Goal: Task Accomplishment & Management: Manage account settings

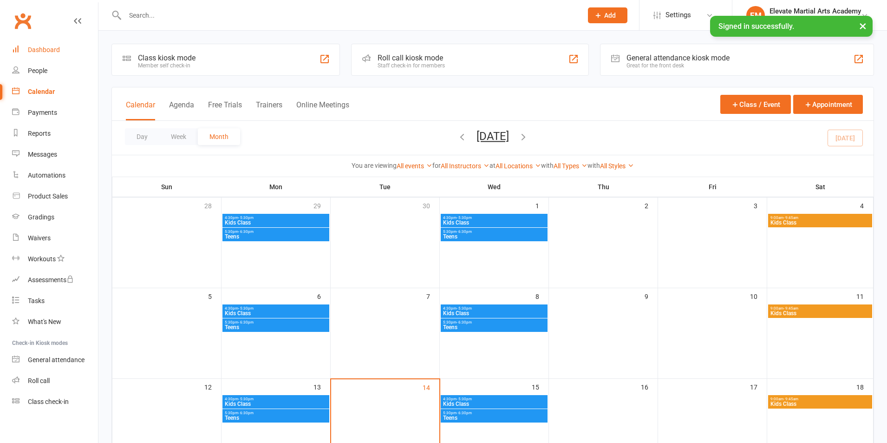
click at [45, 49] on div "Dashboard" at bounding box center [44, 49] width 32 height 7
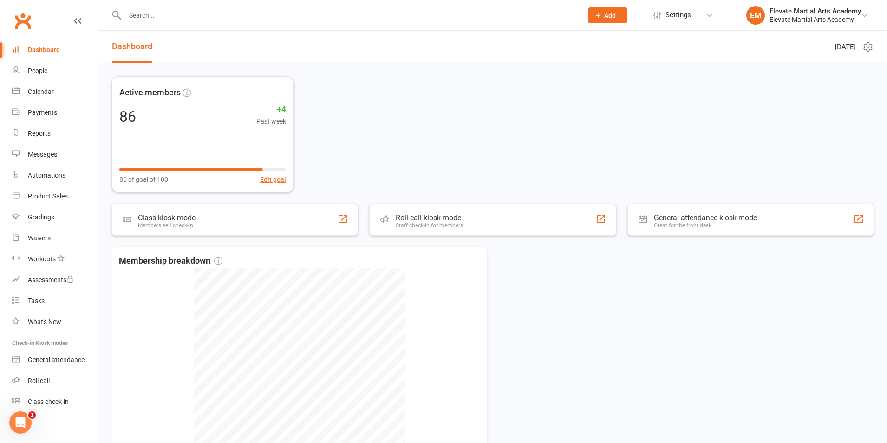
click at [48, 48] on div "Dashboard" at bounding box center [44, 49] width 32 height 7
click at [865, 46] on icon at bounding box center [868, 47] width 8 height 9
click at [806, 64] on link "Choose my dashlets" at bounding box center [823, 65] width 92 height 19
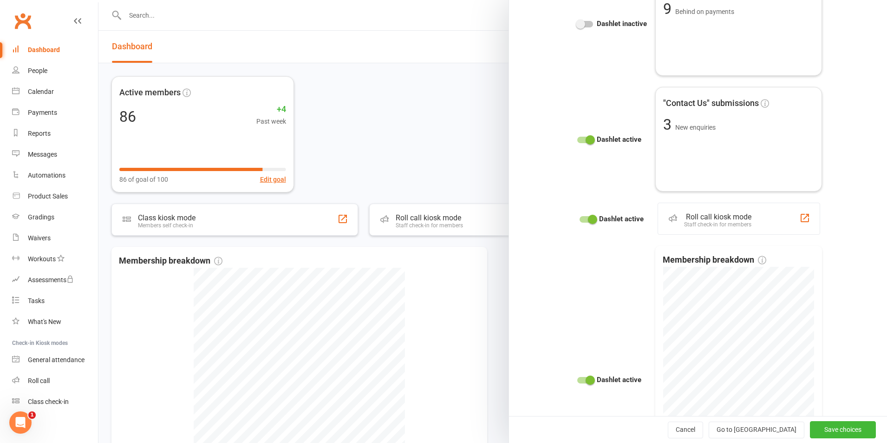
scroll to position [1186, 0]
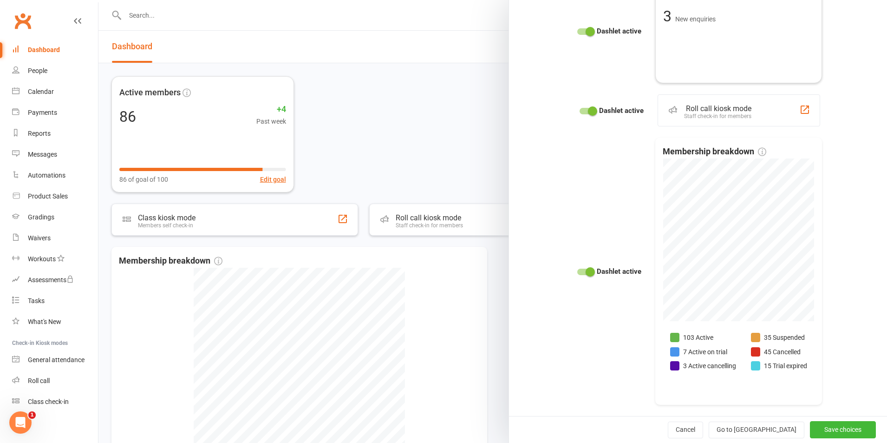
click at [586, 273] on span at bounding box center [590, 271] width 9 height 9
click at [577, 270] on input "checkbox" at bounding box center [577, 270] width 0 height 0
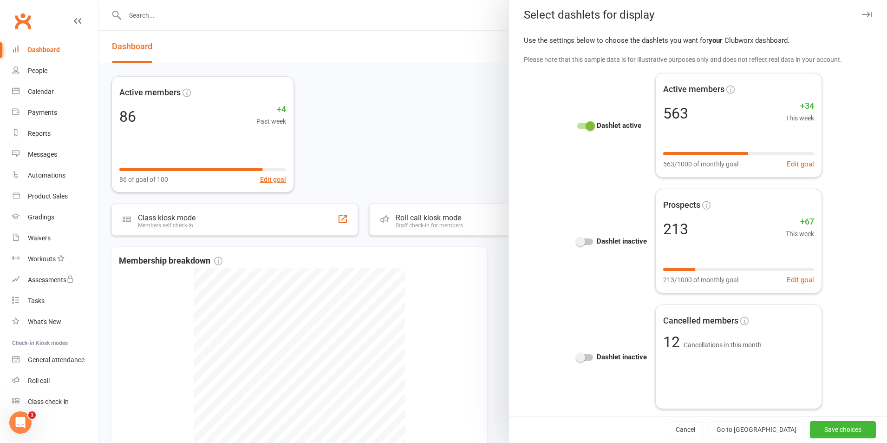
scroll to position [0, 0]
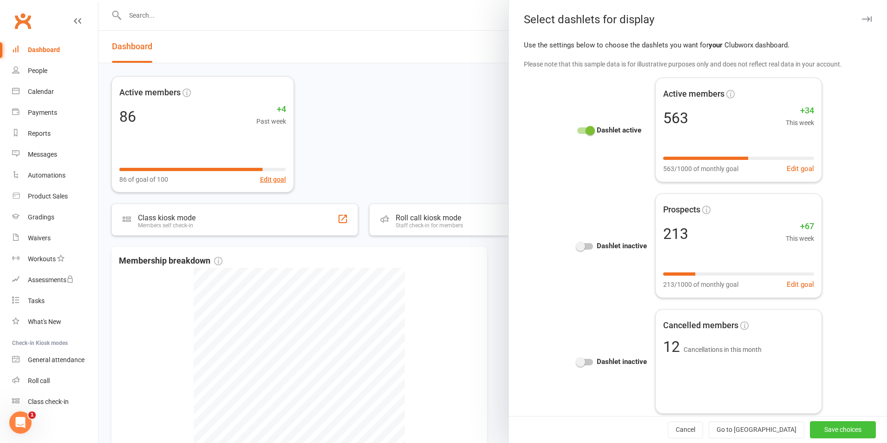
click at [833, 429] on button "Save choices" at bounding box center [843, 429] width 66 height 17
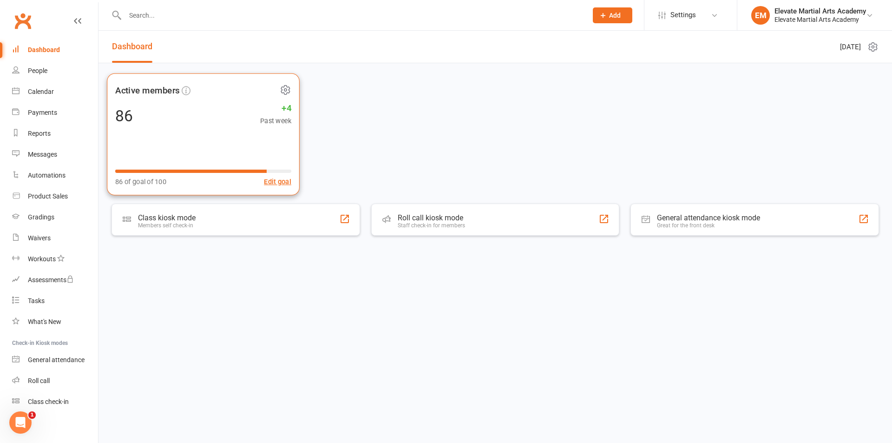
click at [284, 90] on icon at bounding box center [285, 90] width 2 height 2
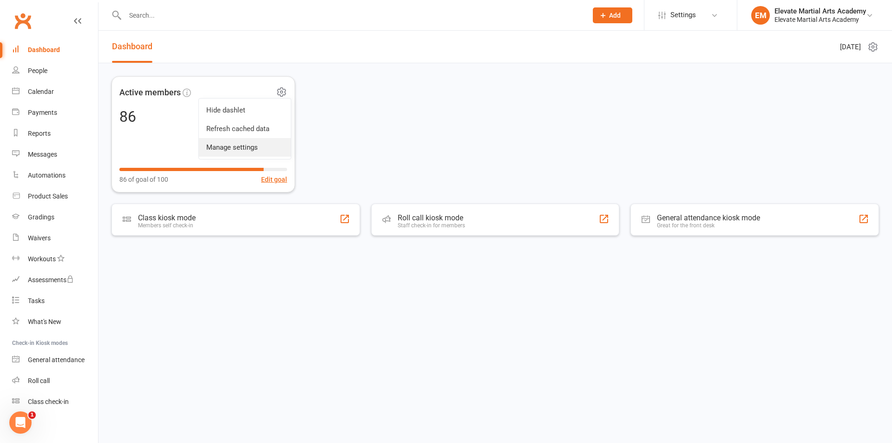
click at [244, 144] on link "Manage settings" at bounding box center [245, 147] width 92 height 19
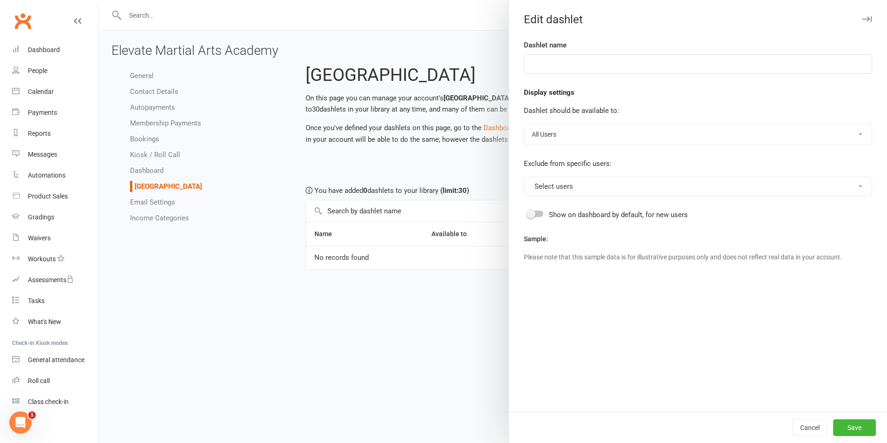
type input "Active members"
select select "last_activated"
select select "weeks"
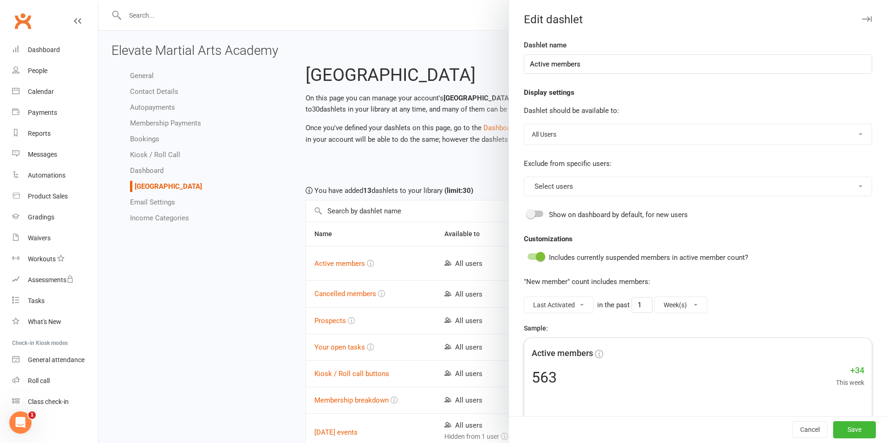
click at [595, 183] on button "Select users" at bounding box center [698, 187] width 348 height 20
click at [596, 204] on link "Elevate Martial Arts Academy" at bounding box center [577, 208] width 107 height 19
click at [572, 64] on input "Active members" at bounding box center [698, 64] width 348 height 20
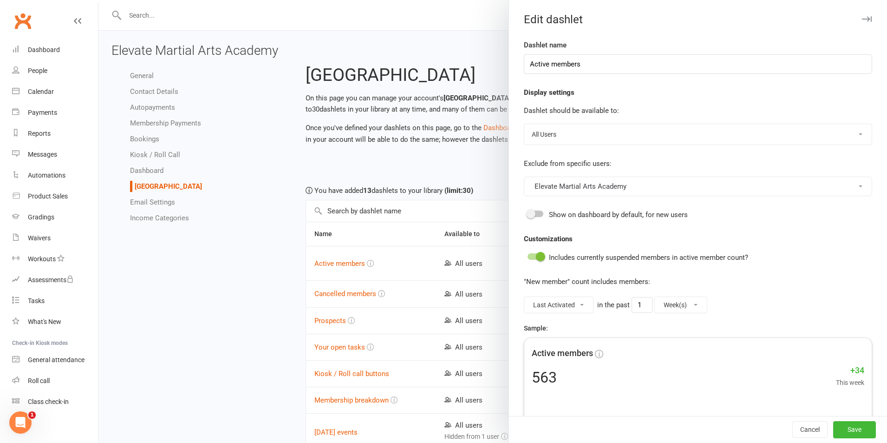
click at [386, 161] on div at bounding box center [492, 221] width 789 height 443
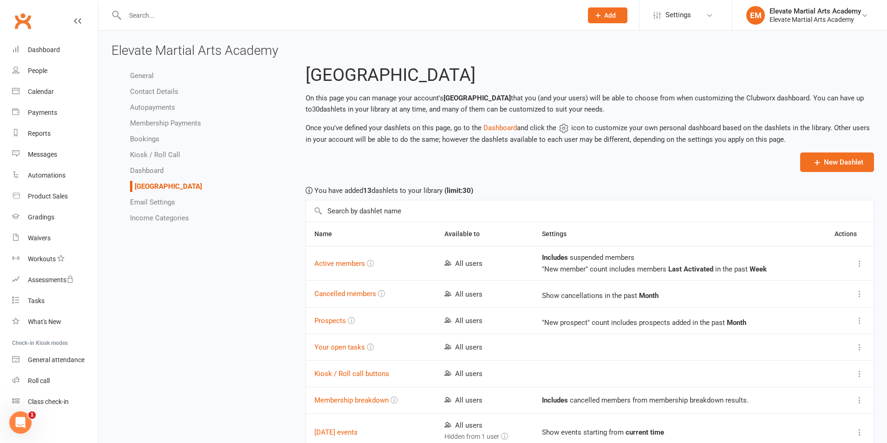
click at [152, 71] on li "General" at bounding box center [211, 75] width 162 height 11
click at [147, 75] on link "General" at bounding box center [142, 76] width 24 height 8
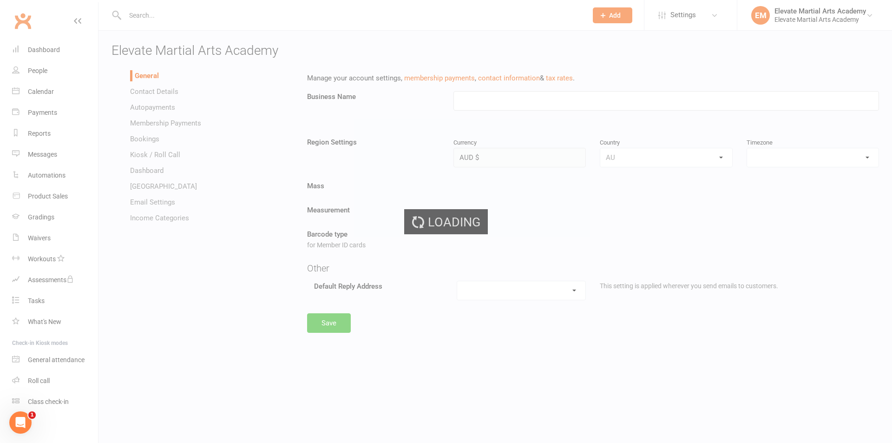
type input "Elevate Martial Arts Academy"
select select "[GEOGRAPHIC_DATA]/[GEOGRAPHIC_DATA]"
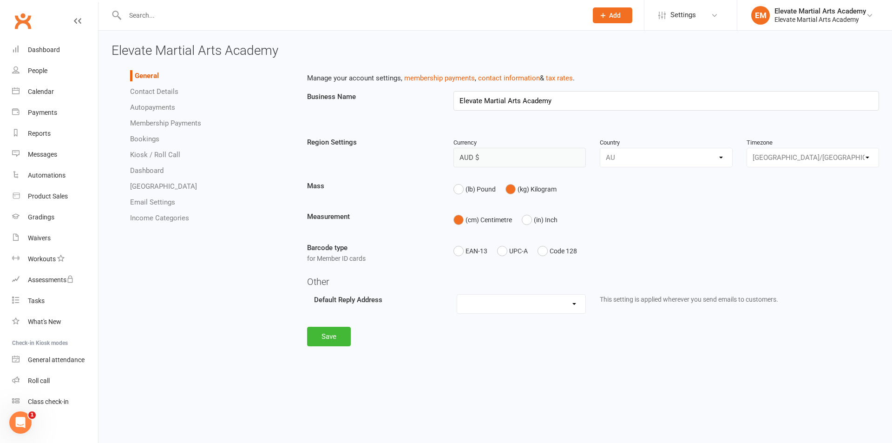
click at [152, 187] on link "[GEOGRAPHIC_DATA]" at bounding box center [163, 186] width 67 height 8
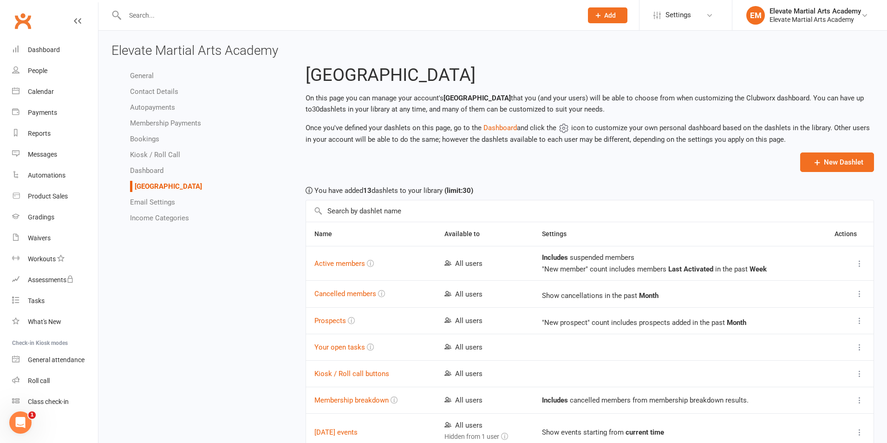
click at [858, 263] on icon at bounding box center [859, 263] width 9 height 9
click at [787, 281] on link "Edit" at bounding box center [814, 281] width 92 height 19
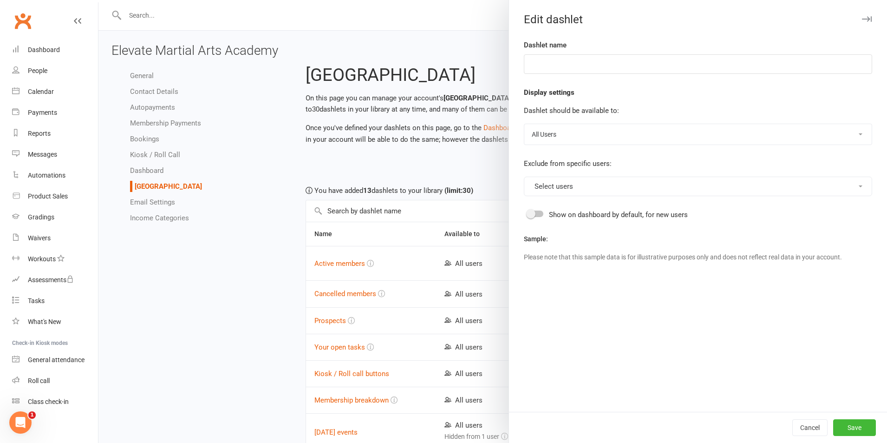
type input "Active members"
select select "last_activated"
select select "weeks"
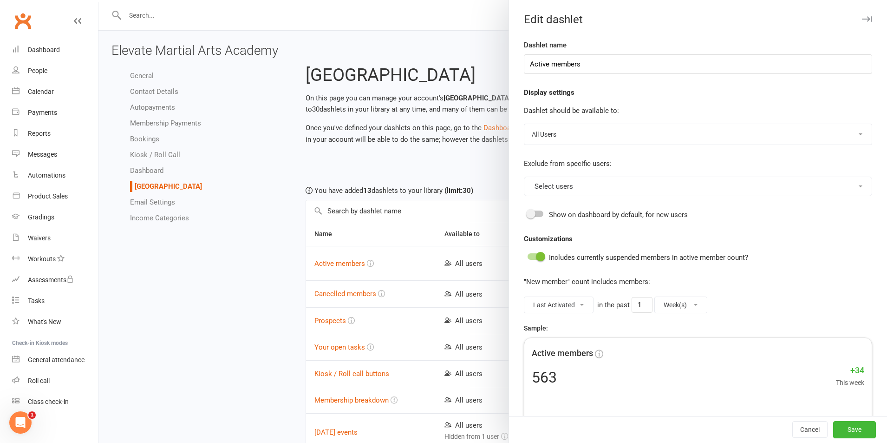
click at [600, 132] on select "All Users Owners Only No Users" at bounding box center [697, 134] width 347 height 20
select select "available_to_owners_only"
click at [524, 124] on select "All Users Owners Only No Users" at bounding box center [697, 134] width 347 height 20
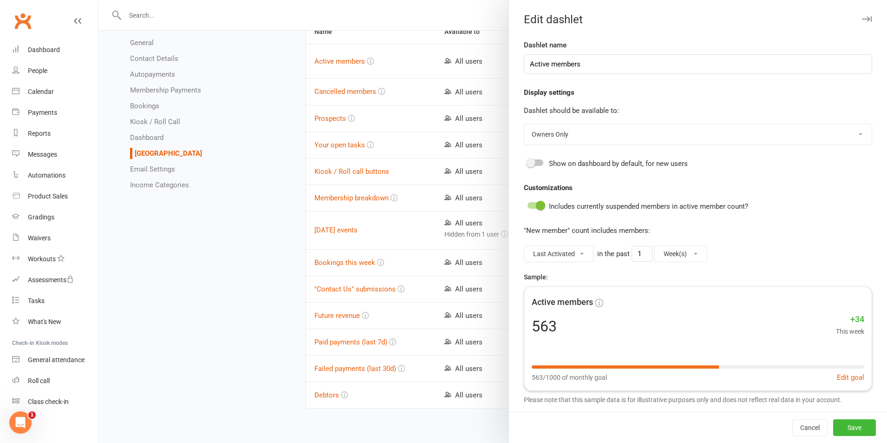
scroll to position [209, 0]
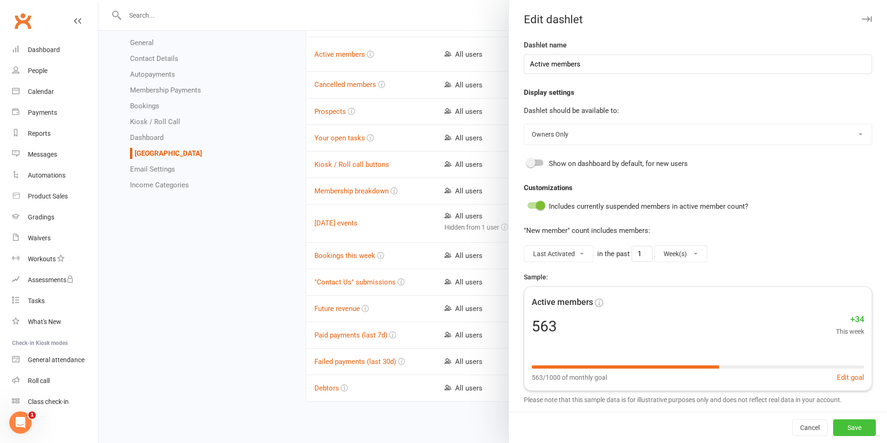
click at [856, 423] on button "Save" at bounding box center [854, 427] width 43 height 17
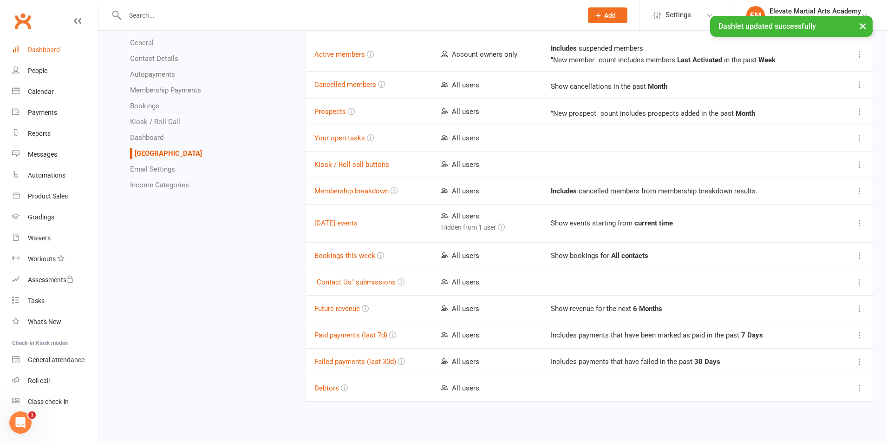
click at [44, 43] on link "Dashboard" at bounding box center [55, 49] width 86 height 21
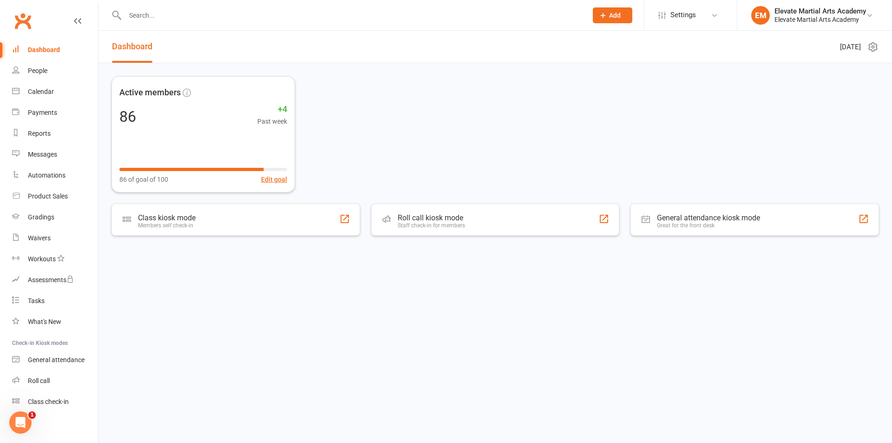
click at [871, 46] on icon at bounding box center [872, 47] width 2 height 2
click at [239, 44] on header "Dashboard [DATE]" at bounding box center [494, 47] width 793 height 33
click at [870, 43] on icon at bounding box center [872, 46] width 11 height 11
click at [820, 67] on link "Choose my dashlets" at bounding box center [832, 65] width 92 height 19
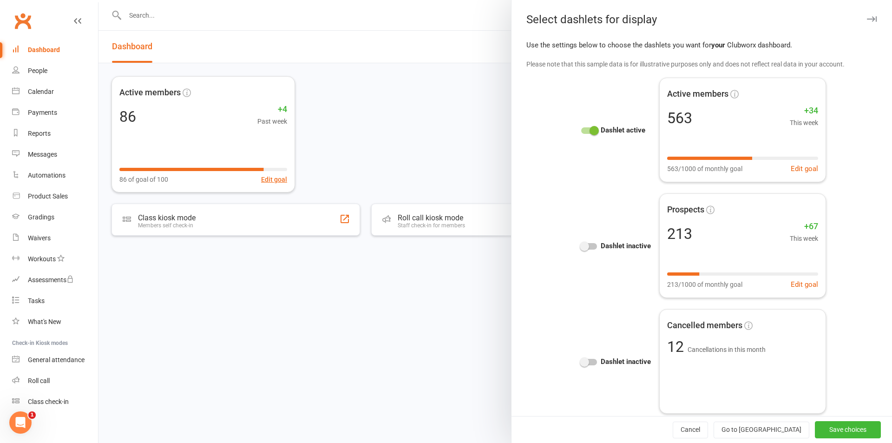
click at [321, 144] on div at bounding box center [494, 221] width 793 height 443
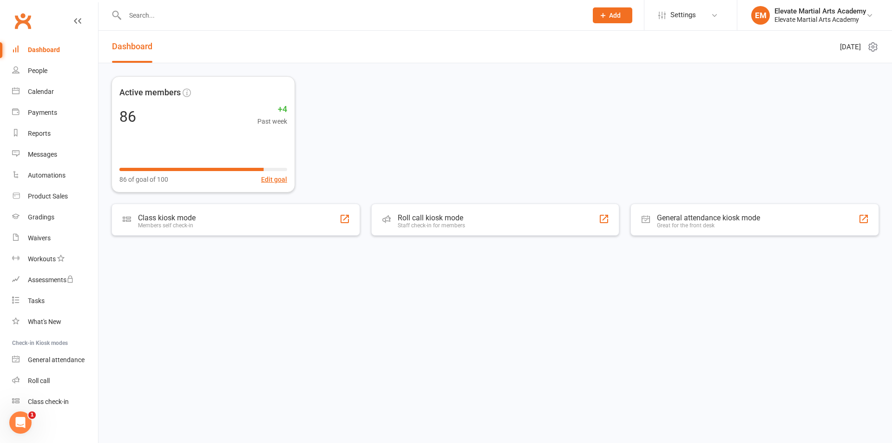
click at [874, 49] on icon at bounding box center [872, 46] width 11 height 11
click at [479, 138] on div "Active members 86 +4 Past week 86 of goal of 100 Edit goal" at bounding box center [494, 134] width 767 height 116
click at [164, 113] on div "86 +4 Past week" at bounding box center [203, 115] width 173 height 21
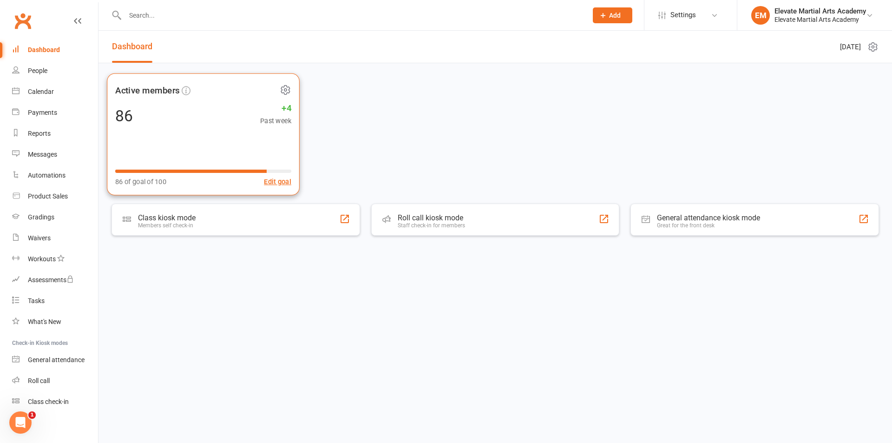
click at [288, 91] on icon at bounding box center [286, 90] width 12 height 12
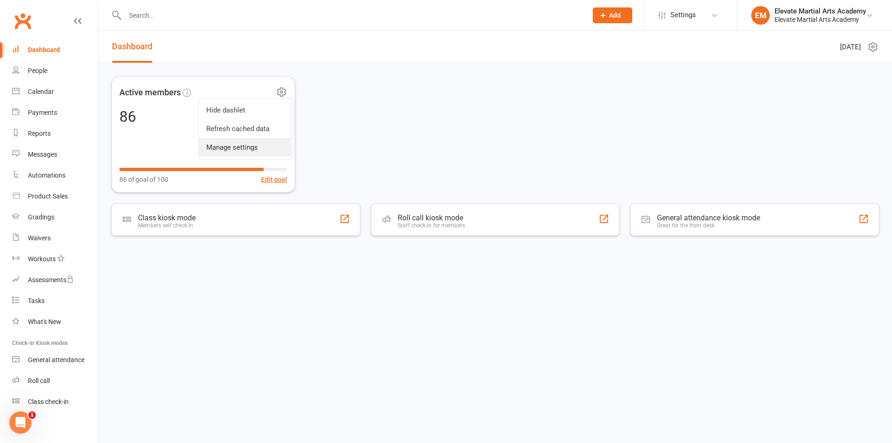
click at [243, 144] on link "Manage settings" at bounding box center [245, 147] width 92 height 19
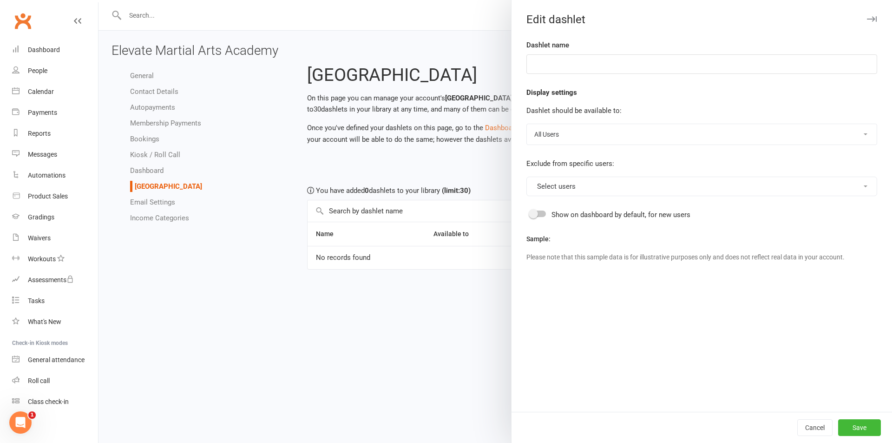
type input "Active members"
select select "available_to_owners_only"
select select "last_activated"
select select "weeks"
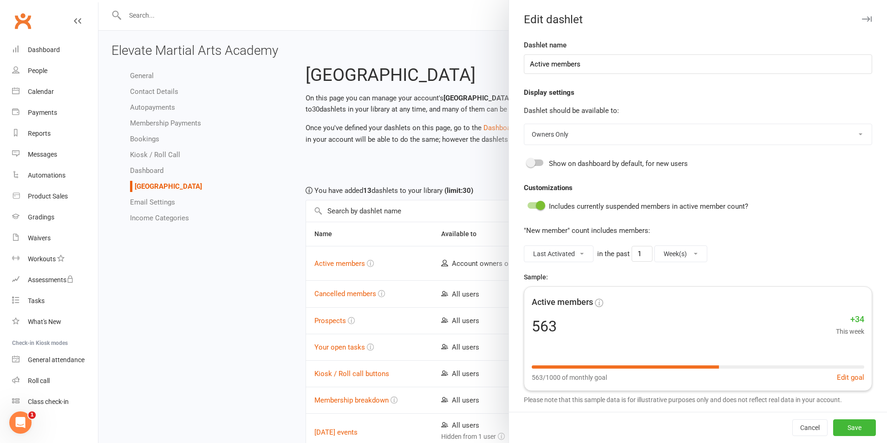
click at [527, 162] on span at bounding box center [530, 162] width 9 height 9
click at [528, 161] on input "checkbox" at bounding box center [528, 161] width 0 height 0
click at [848, 425] on button "Save" at bounding box center [854, 427] width 43 height 17
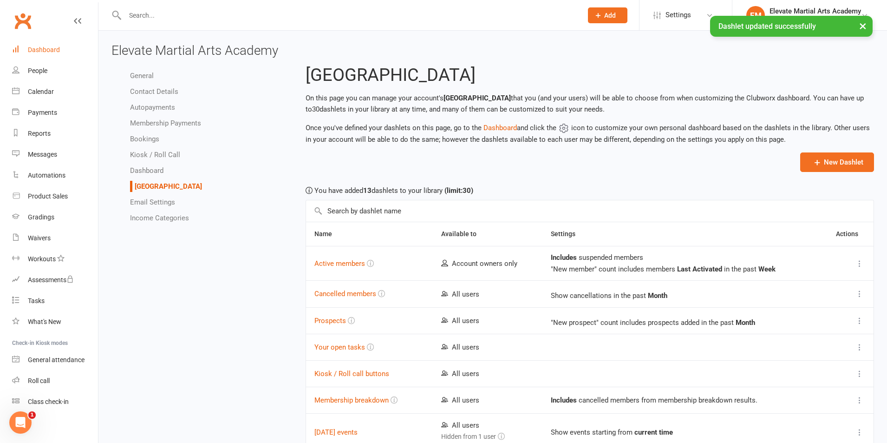
click at [39, 40] on link "Dashboard" at bounding box center [55, 49] width 86 height 21
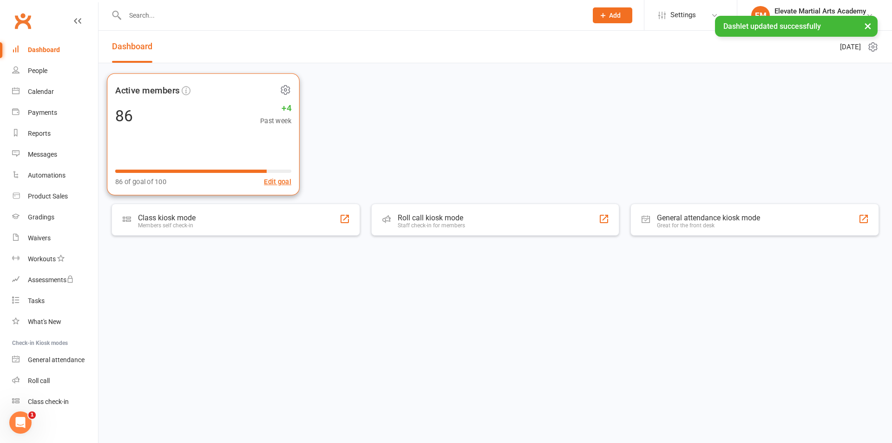
click at [286, 90] on icon at bounding box center [286, 90] width 12 height 12
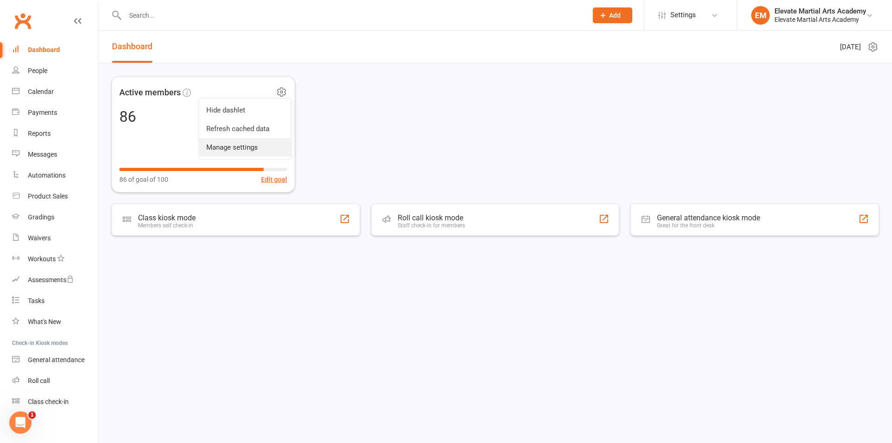
click at [235, 147] on link "Manage settings" at bounding box center [245, 147] width 92 height 19
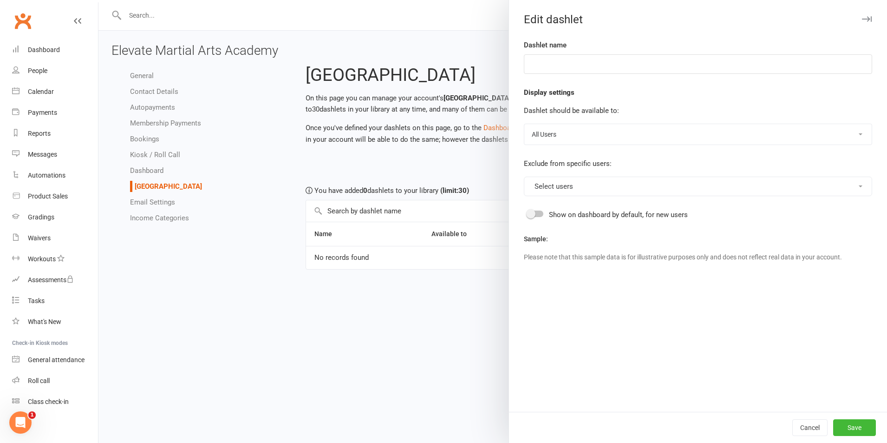
type input "Active members"
select select "available_to_owners_only"
select select "last_activated"
select select "weeks"
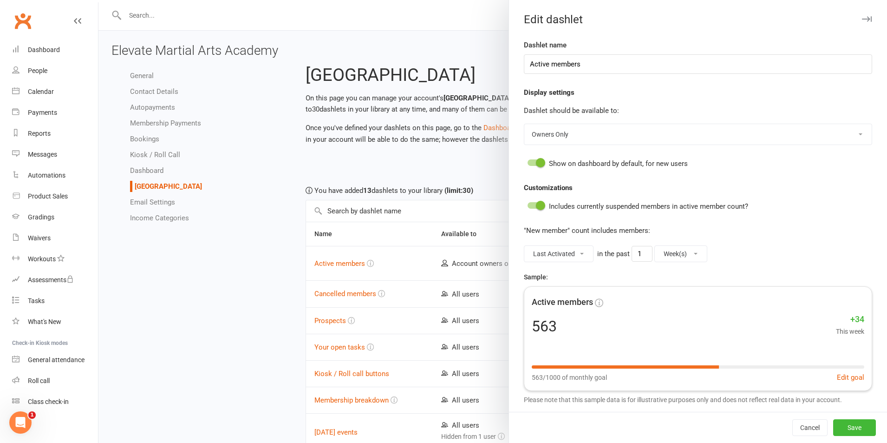
click at [539, 163] on span at bounding box center [540, 162] width 9 height 9
click at [528, 161] on input "checkbox" at bounding box center [528, 161] width 0 height 0
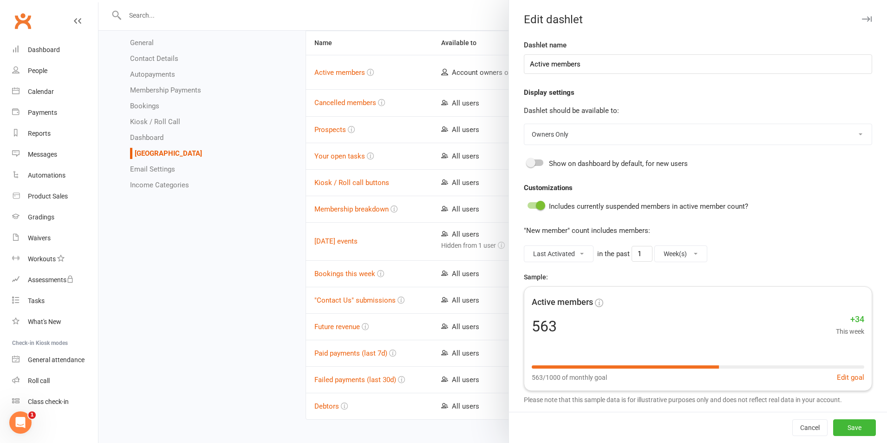
scroll to position [209, 0]
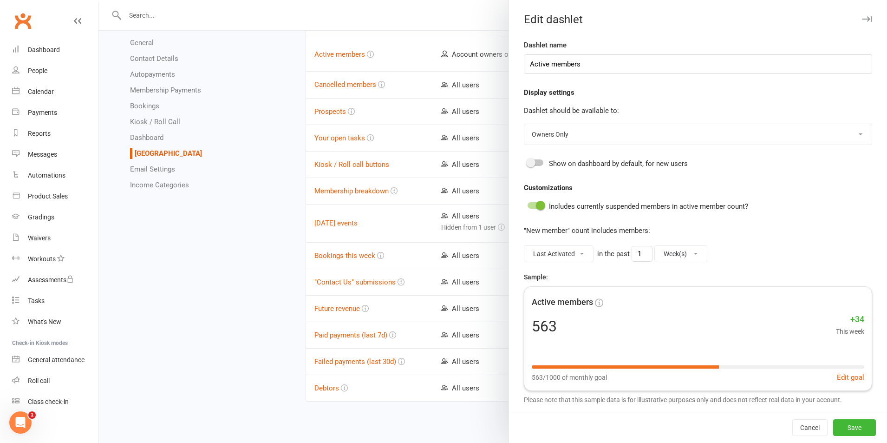
click at [191, 334] on div at bounding box center [492, 221] width 789 height 443
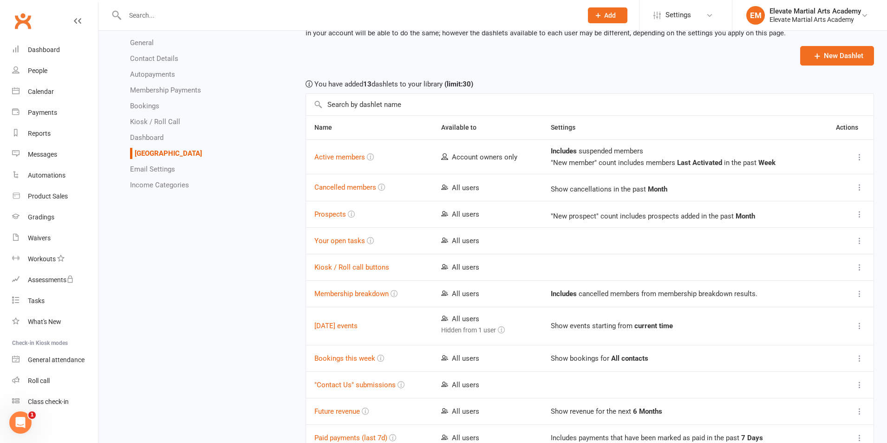
scroll to position [108, 0]
click at [340, 241] on button "Your open tasks" at bounding box center [339, 238] width 51 height 11
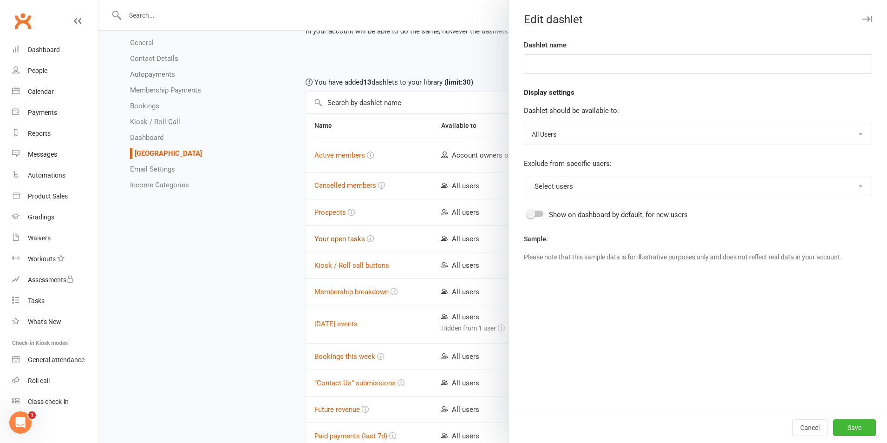
type input "Your open tasks"
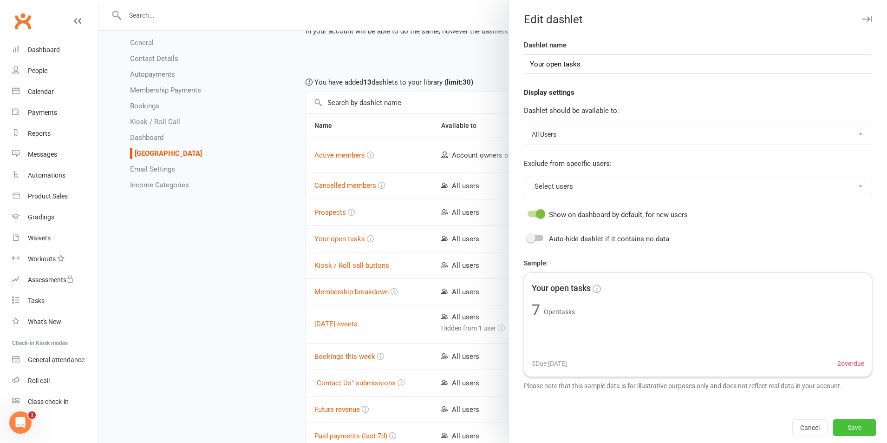
click at [849, 424] on button "Save" at bounding box center [854, 427] width 43 height 17
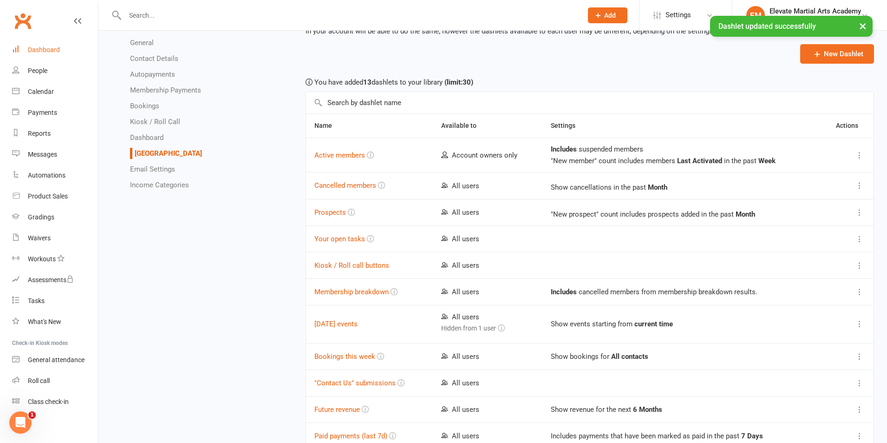
click at [47, 48] on div "Dashboard" at bounding box center [44, 49] width 32 height 7
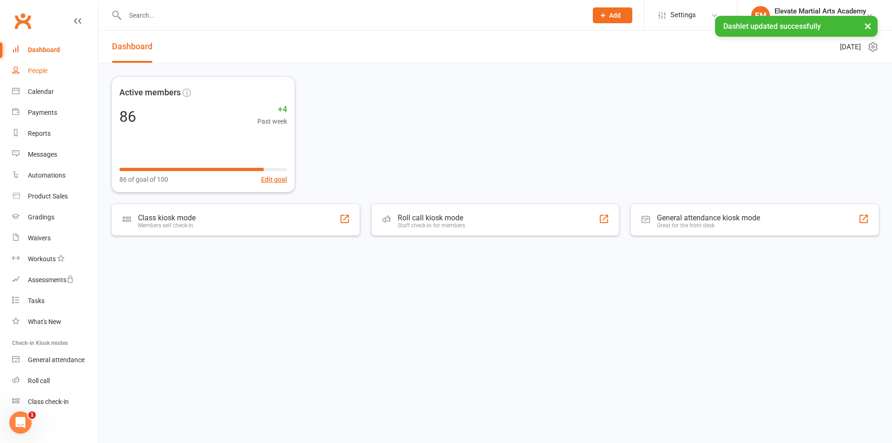
click at [39, 69] on div "People" at bounding box center [38, 70] width 20 height 7
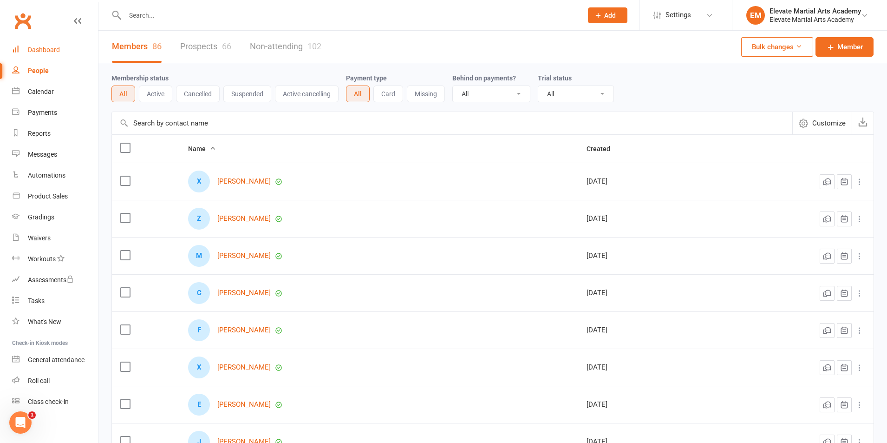
click at [51, 52] on div "Dashboard" at bounding box center [44, 49] width 32 height 7
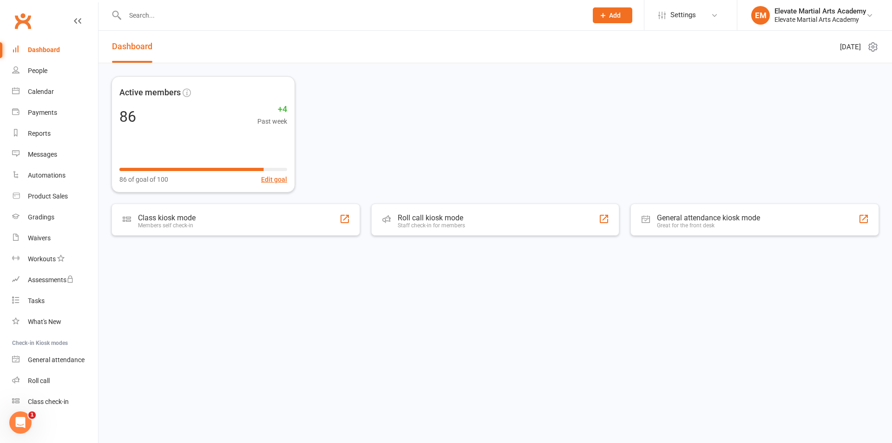
click at [875, 45] on icon at bounding box center [873, 47] width 8 height 9
click at [821, 82] on link "Manage dashlet library" at bounding box center [832, 83] width 92 height 19
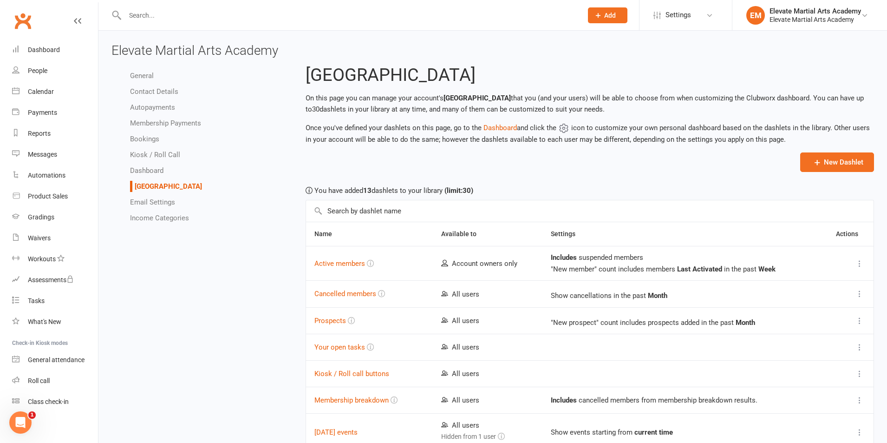
click at [145, 16] on input "text" at bounding box center [349, 15] width 454 height 13
type input "rebec"
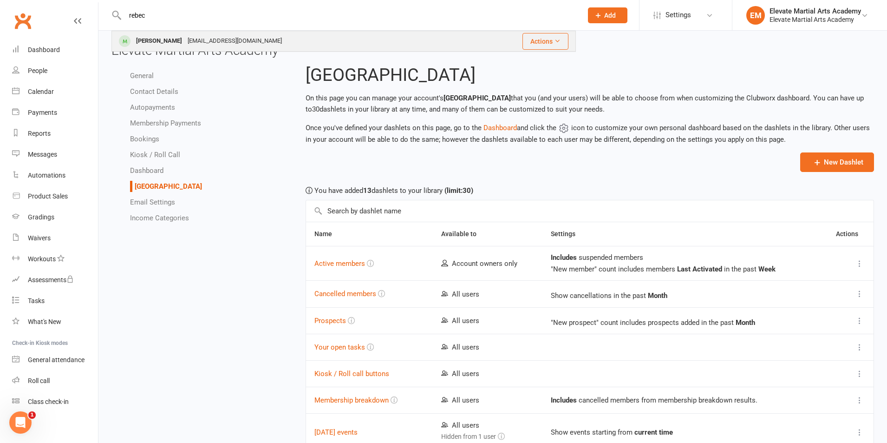
click at [161, 32] on div "[PERSON_NAME] [EMAIL_ADDRESS][DOMAIN_NAME]" at bounding box center [289, 41] width 355 height 19
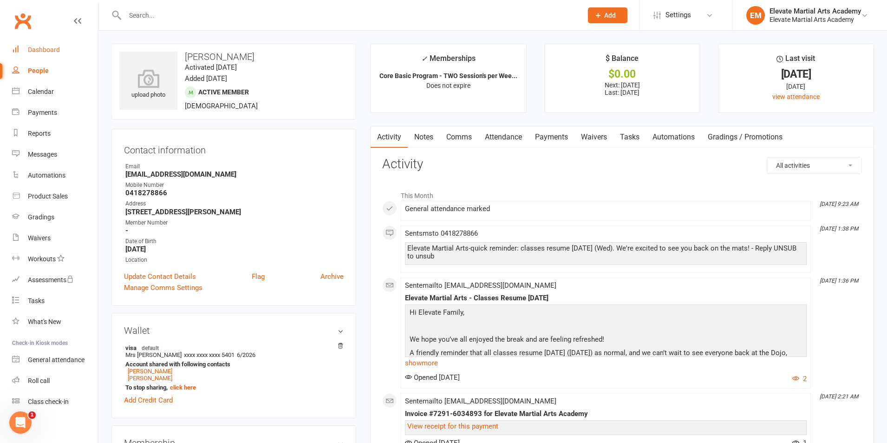
click at [38, 48] on div "Dashboard" at bounding box center [44, 49] width 32 height 7
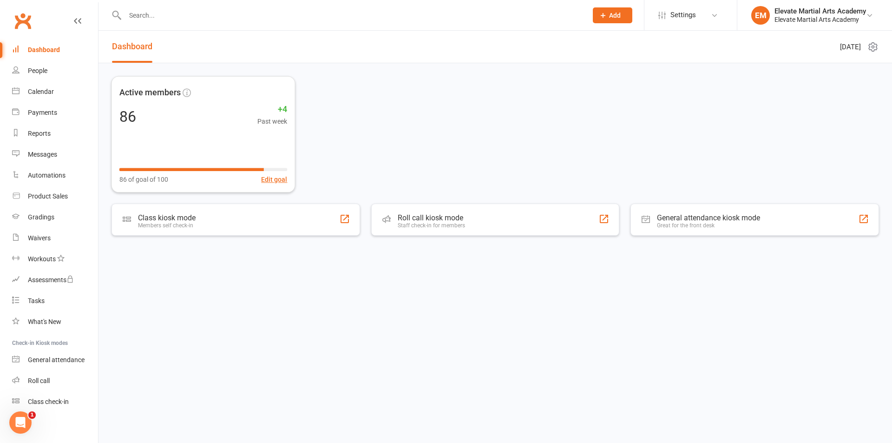
click at [162, 17] on input "text" at bounding box center [351, 15] width 458 height 13
type input "max"
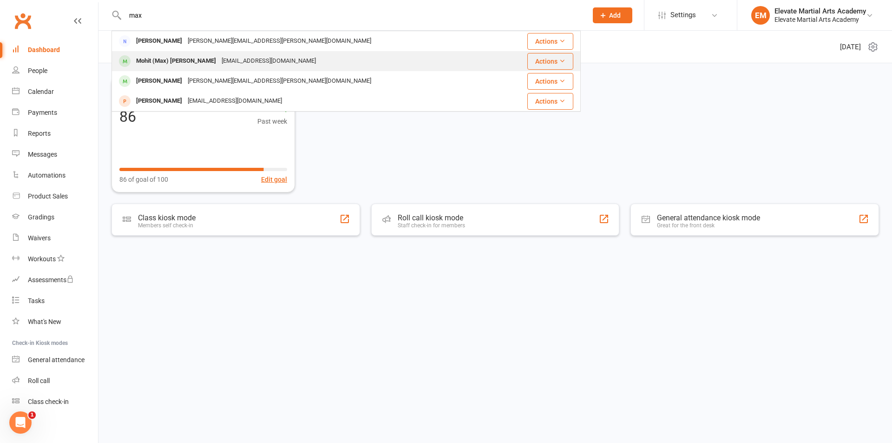
click at [198, 65] on div "Mohit (Max) [PERSON_NAME]" at bounding box center [175, 60] width 85 height 13
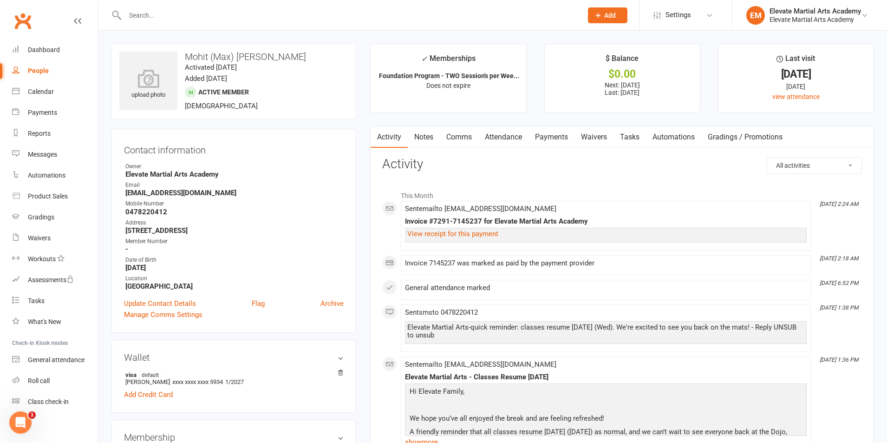
click at [510, 139] on link "Attendance" at bounding box center [503, 136] width 50 height 21
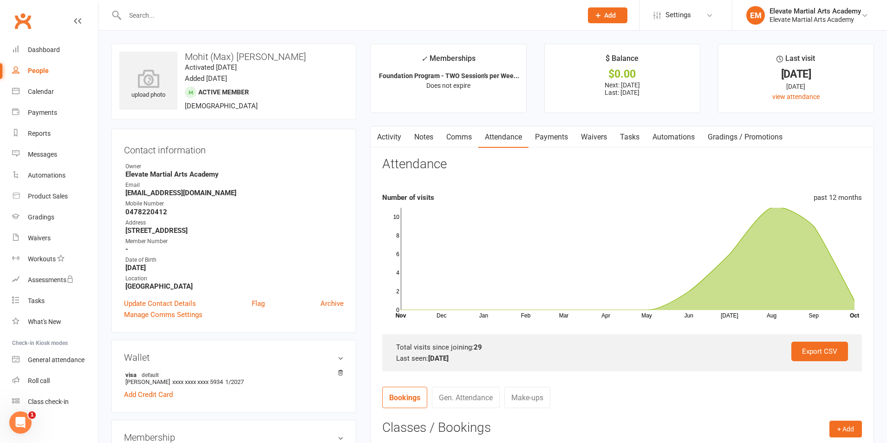
click at [390, 138] on link "Activity" at bounding box center [389, 136] width 37 height 21
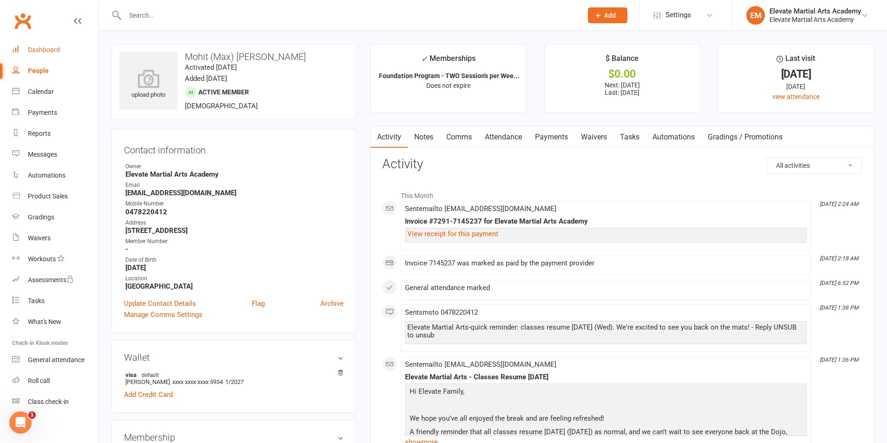
click at [36, 52] on div "Dashboard" at bounding box center [44, 49] width 32 height 7
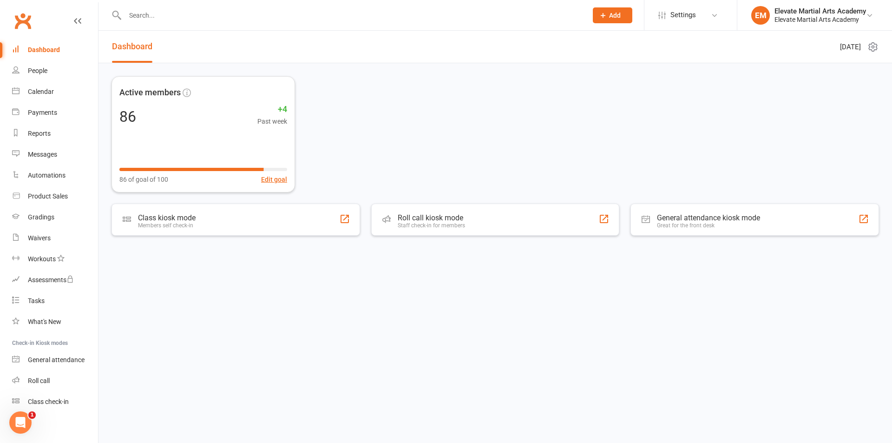
click at [867, 49] on button at bounding box center [870, 47] width 18 height 12
click at [873, 45] on icon at bounding box center [872, 46] width 11 height 11
click at [826, 116] on link "Return to old dashboard" at bounding box center [832, 120] width 92 height 19
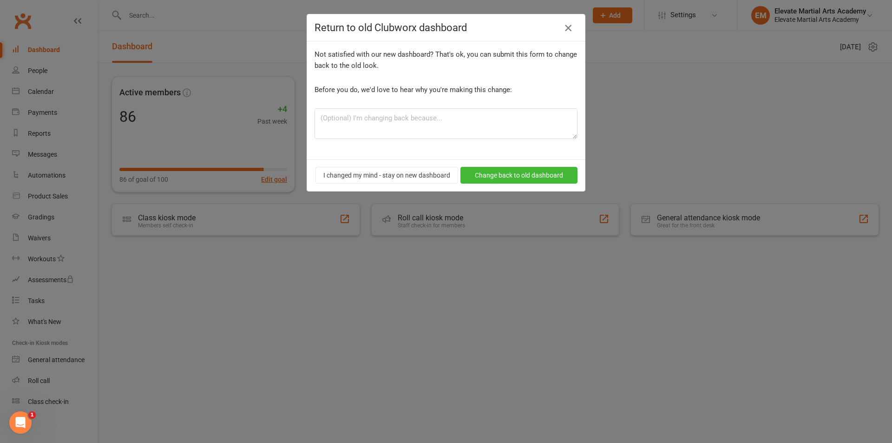
click at [563, 29] on icon "button" at bounding box center [568, 27] width 11 height 11
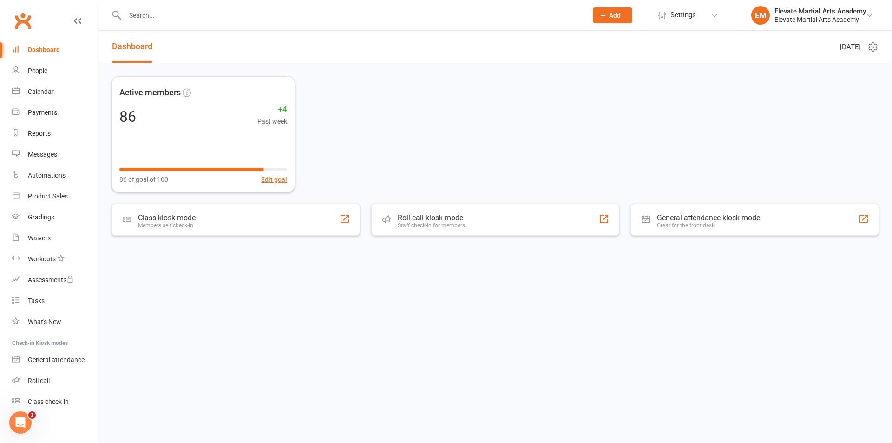
click at [872, 48] on icon at bounding box center [872, 46] width 11 height 11
click at [836, 69] on link "Choose my dashlets" at bounding box center [832, 65] width 92 height 19
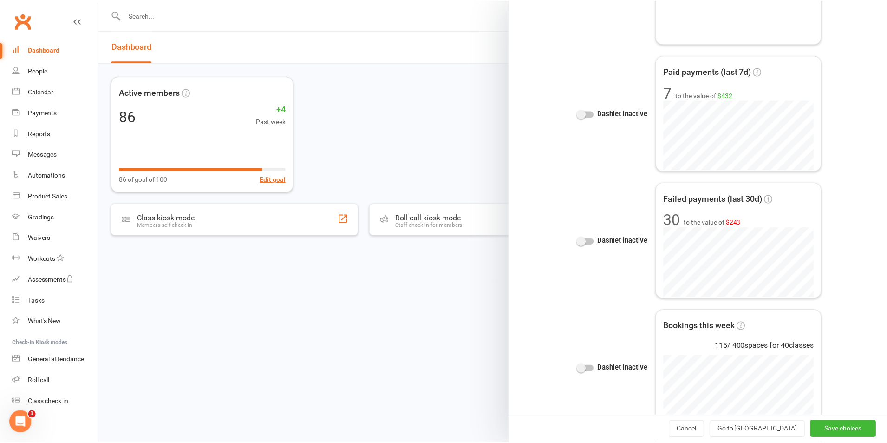
scroll to position [433, 0]
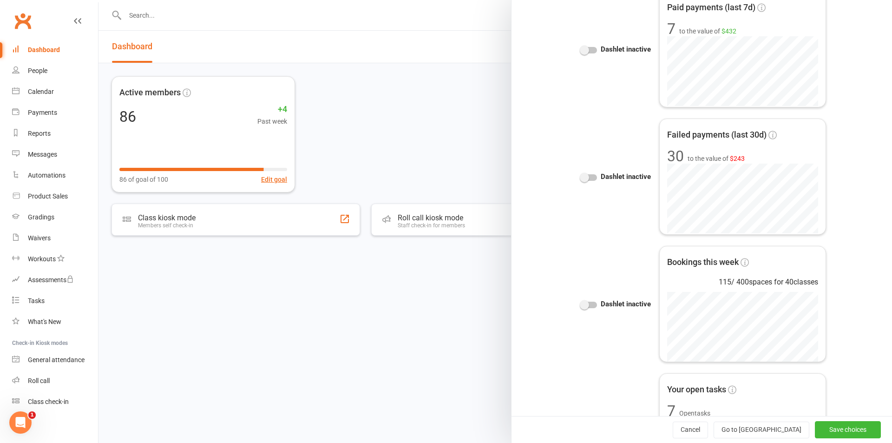
click at [131, 50] on div at bounding box center [494, 221] width 793 height 443
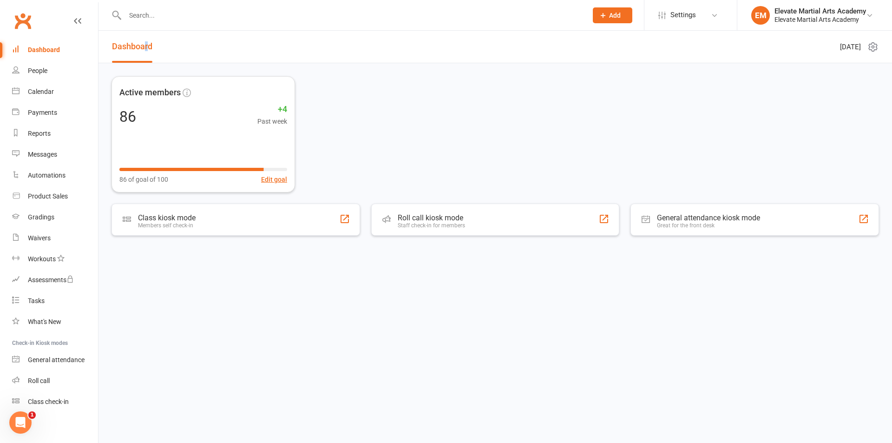
click at [146, 46] on link "Dashboard" at bounding box center [132, 47] width 40 height 32
click at [878, 46] on header "Dashboard [DATE]" at bounding box center [494, 47] width 793 height 33
click at [872, 46] on icon at bounding box center [872, 46] width 11 height 11
click at [836, 83] on link "Manage dashlet library" at bounding box center [832, 83] width 92 height 19
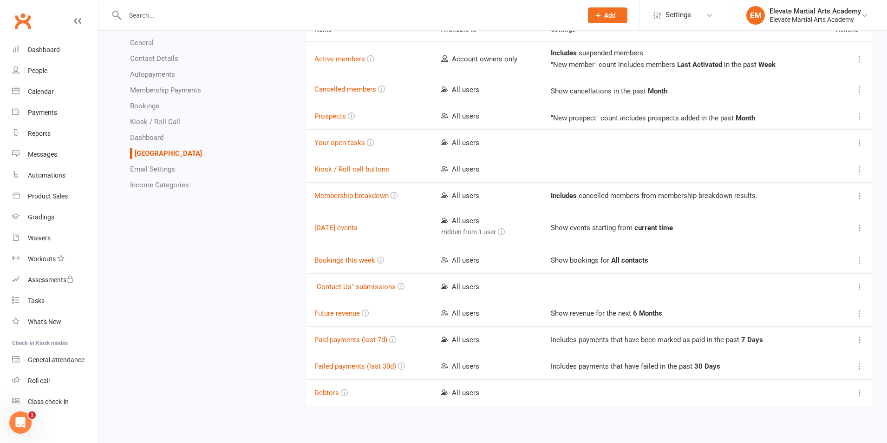
scroll to position [209, 0]
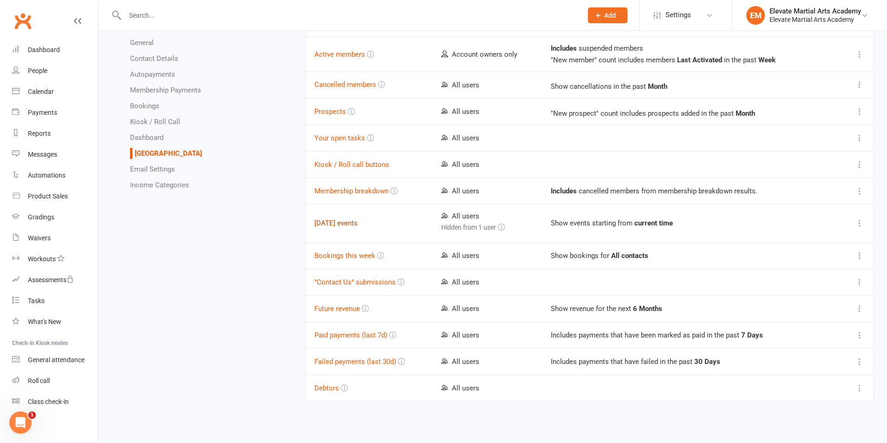
click at [345, 220] on button "[DATE] events" at bounding box center [335, 222] width 43 height 11
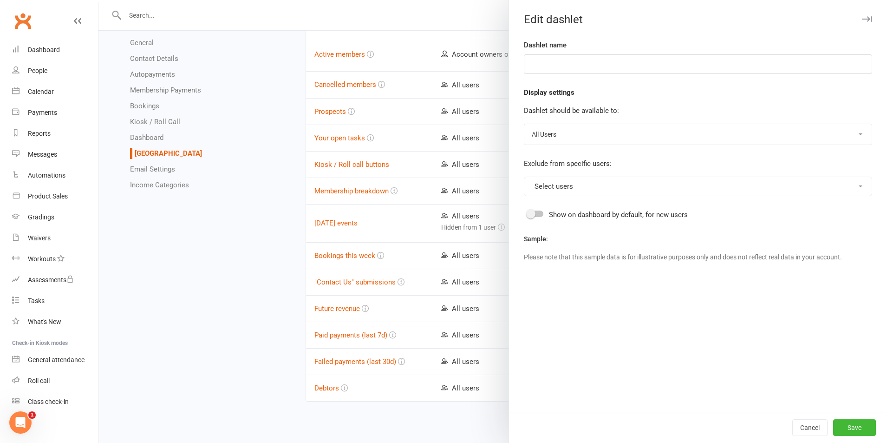
type input "[DATE] events"
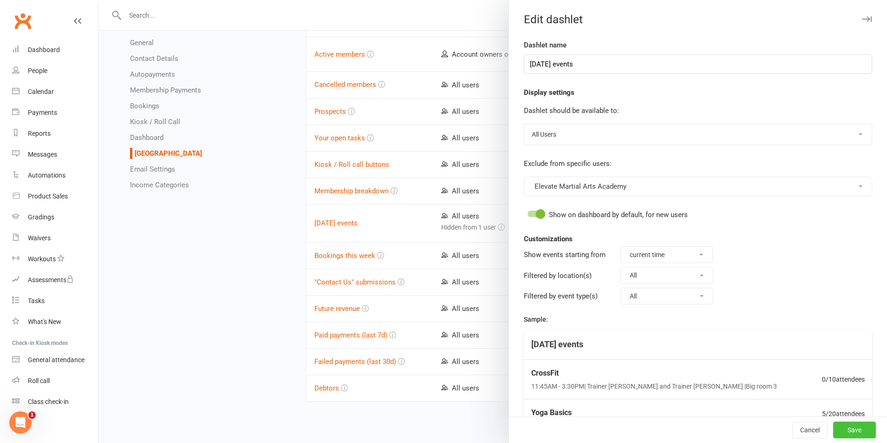
click at [853, 431] on button "Save" at bounding box center [854, 429] width 43 height 17
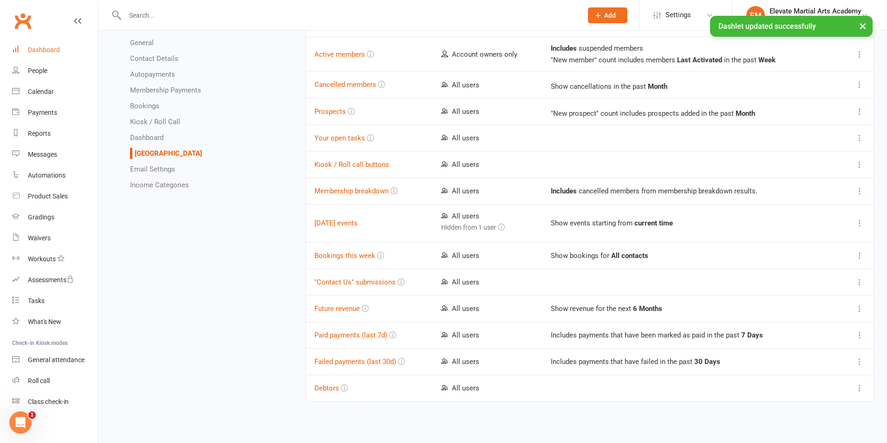
click at [42, 49] on div "Dashboard" at bounding box center [44, 49] width 32 height 7
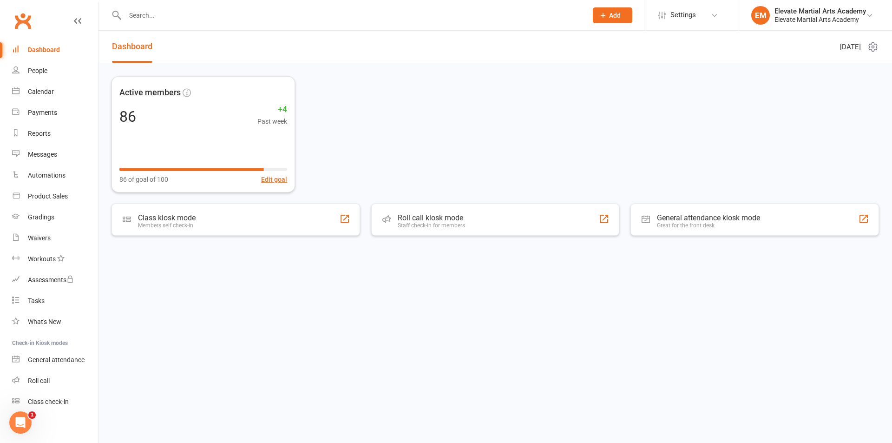
click at [133, 47] on link "Dashboard" at bounding box center [132, 47] width 40 height 32
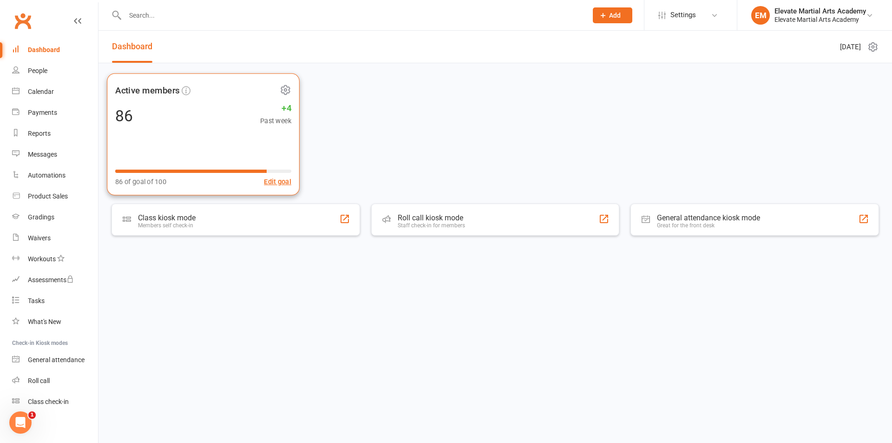
click at [165, 105] on div "86 +4 Past week" at bounding box center [203, 115] width 176 height 21
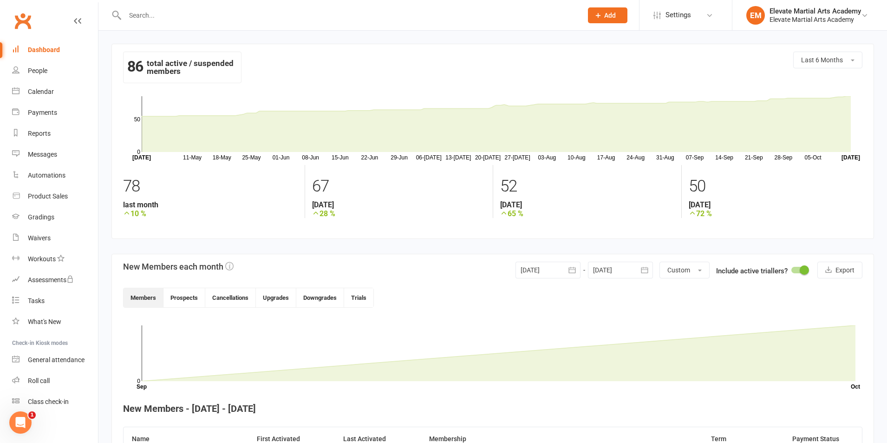
click at [38, 49] on div "Dashboard" at bounding box center [44, 49] width 32 height 7
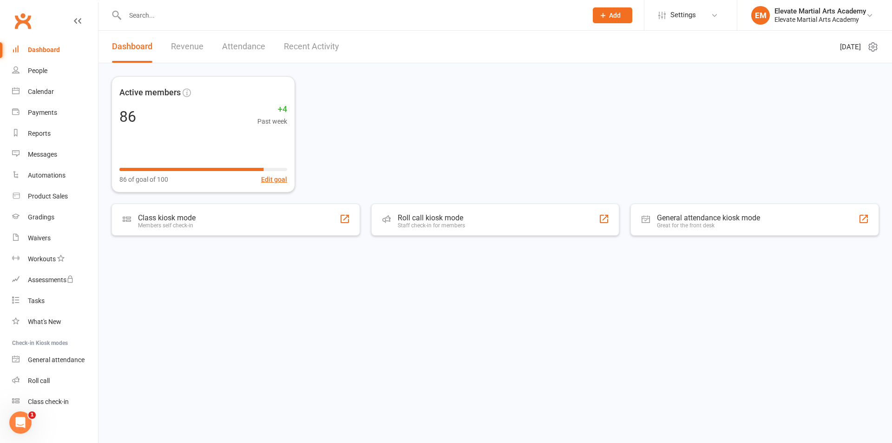
click at [307, 49] on link "Recent Activity" at bounding box center [311, 47] width 55 height 32
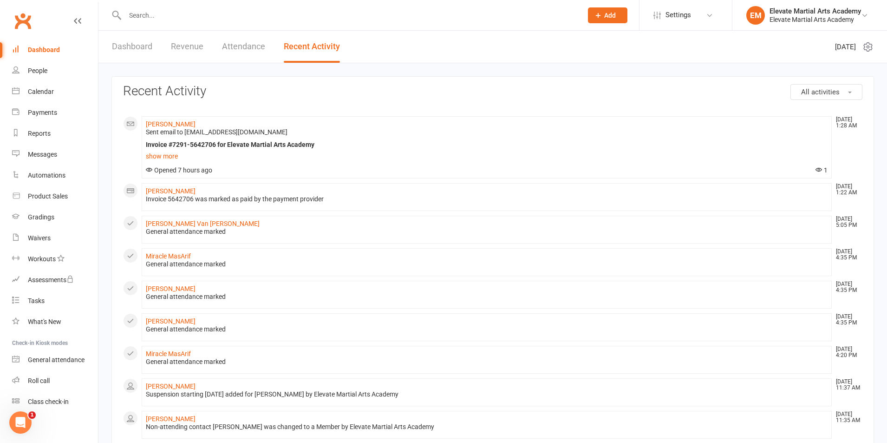
click at [122, 43] on link "Dashboard" at bounding box center [132, 47] width 40 height 32
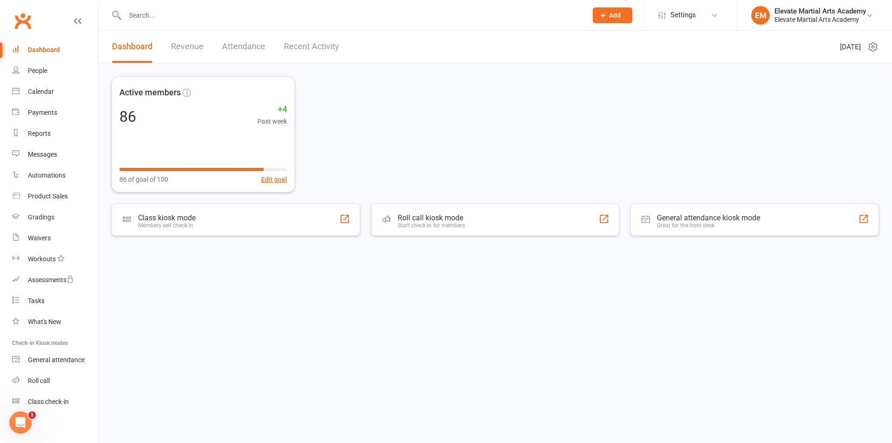
click at [873, 48] on icon at bounding box center [872, 47] width 2 height 2
click at [440, 158] on div "Active members 86 +4 Past week 86 of goal of 100 Edit goal" at bounding box center [494, 134] width 767 height 116
click at [43, 109] on div "Payments" at bounding box center [42, 112] width 29 height 7
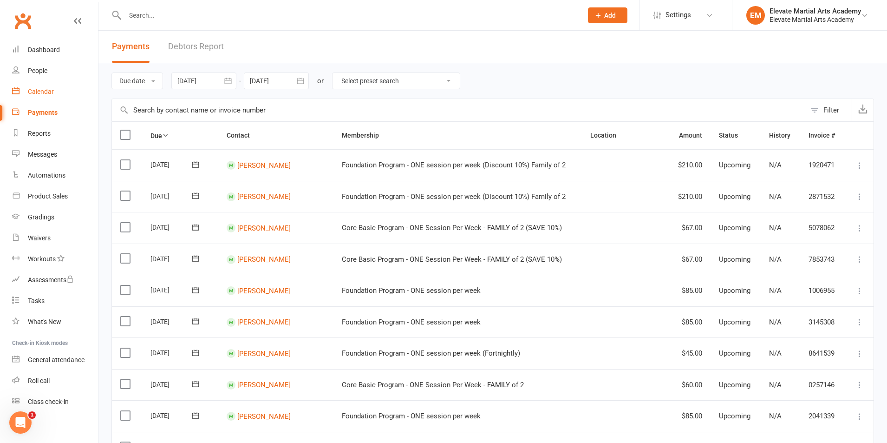
click at [39, 90] on div "Calendar" at bounding box center [41, 91] width 26 height 7
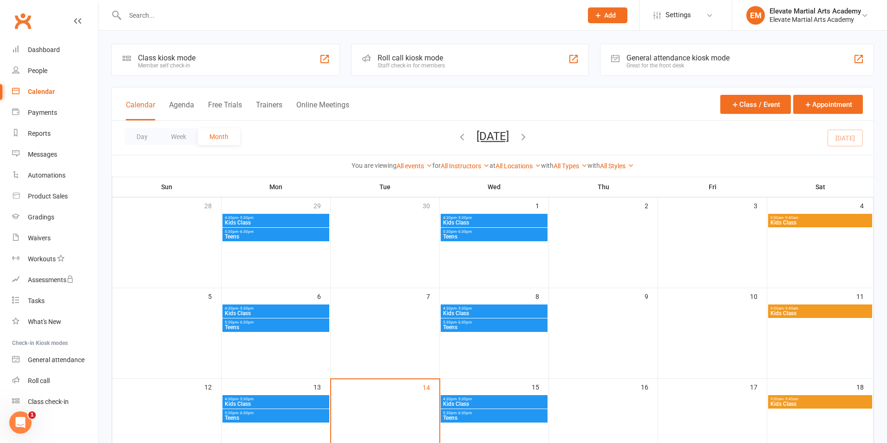
click at [854, 60] on div at bounding box center [858, 58] width 11 height 11
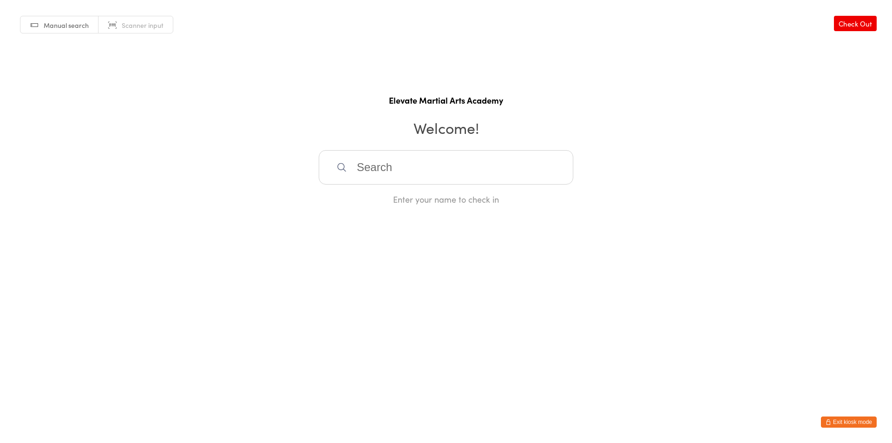
click at [376, 170] on input "search" at bounding box center [446, 167] width 255 height 34
type input "rebe"
click at [387, 196] on div "[PERSON_NAME]" at bounding box center [446, 197] width 238 height 13
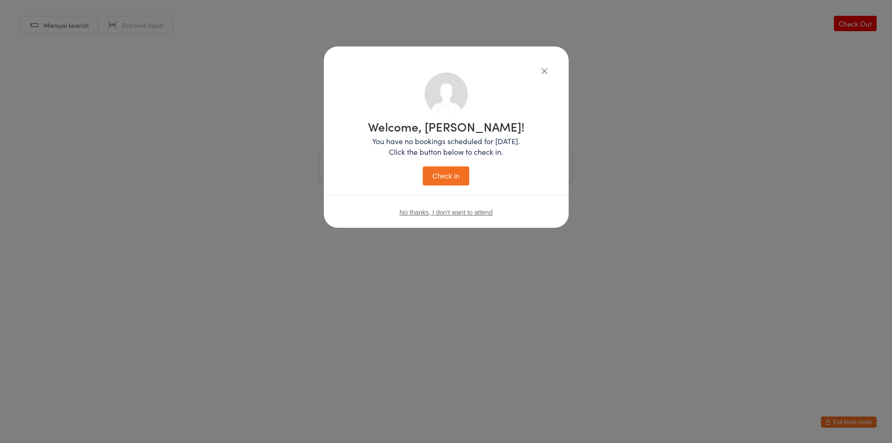
click at [446, 171] on button "Check in" at bounding box center [446, 175] width 46 height 19
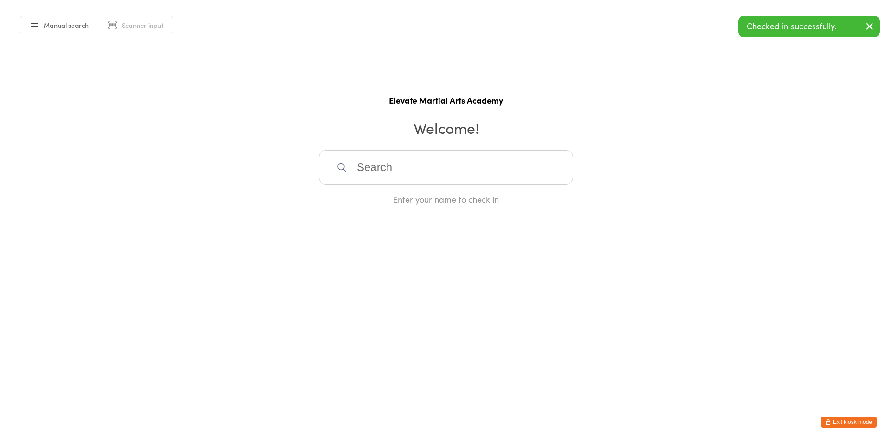
click at [386, 175] on input "search" at bounding box center [446, 167] width 255 height 34
type input "stuart"
click at [384, 192] on div "[PERSON_NAME]" at bounding box center [446, 197] width 238 height 13
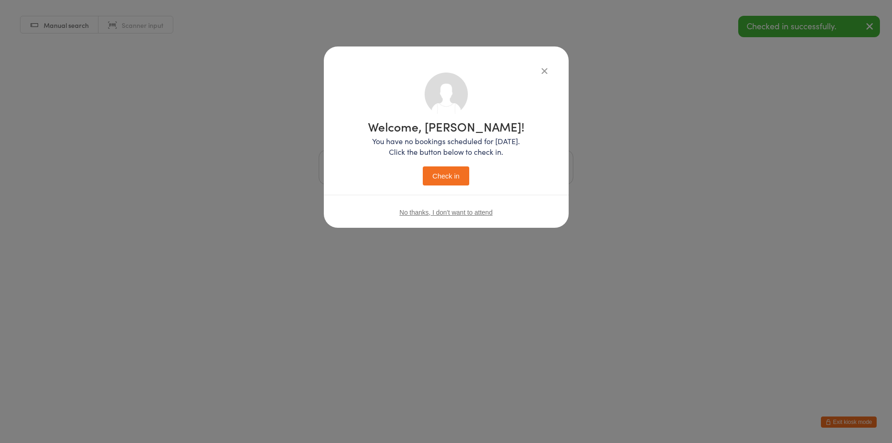
click at [438, 174] on button "Check in" at bounding box center [446, 175] width 46 height 19
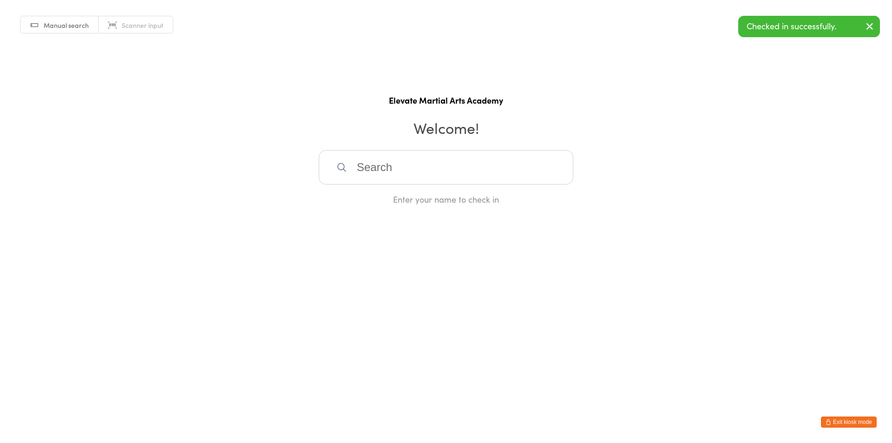
click at [395, 173] on input "search" at bounding box center [446, 167] width 255 height 34
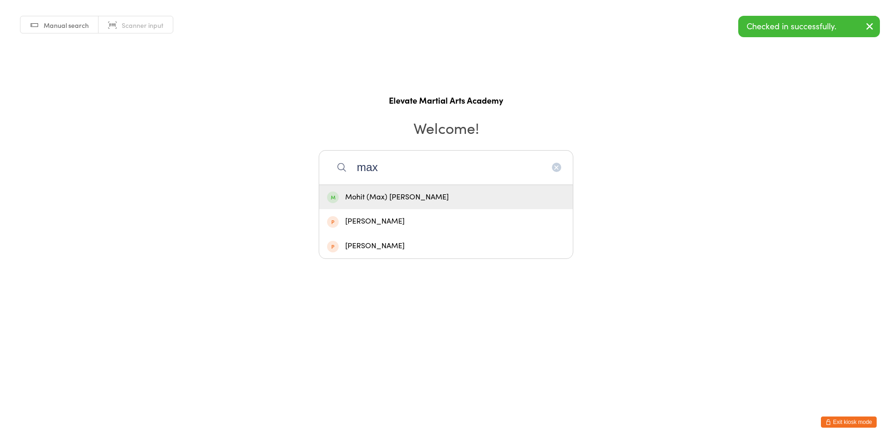
type input "max"
click at [408, 195] on div "Mohit (Max) [PERSON_NAME]" at bounding box center [446, 197] width 238 height 13
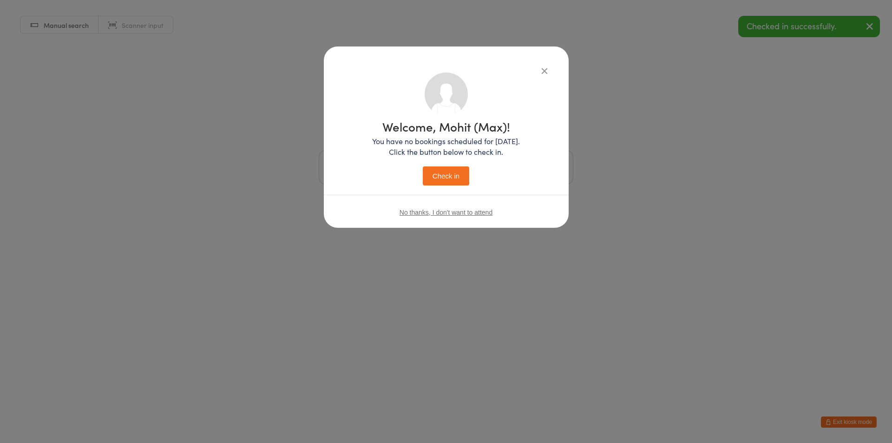
click at [438, 179] on button "Check in" at bounding box center [446, 175] width 46 height 19
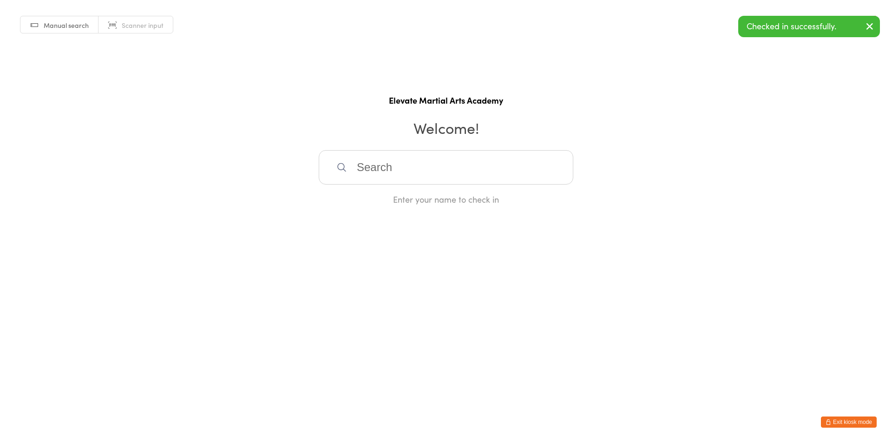
click at [390, 173] on input "search" at bounding box center [446, 167] width 255 height 34
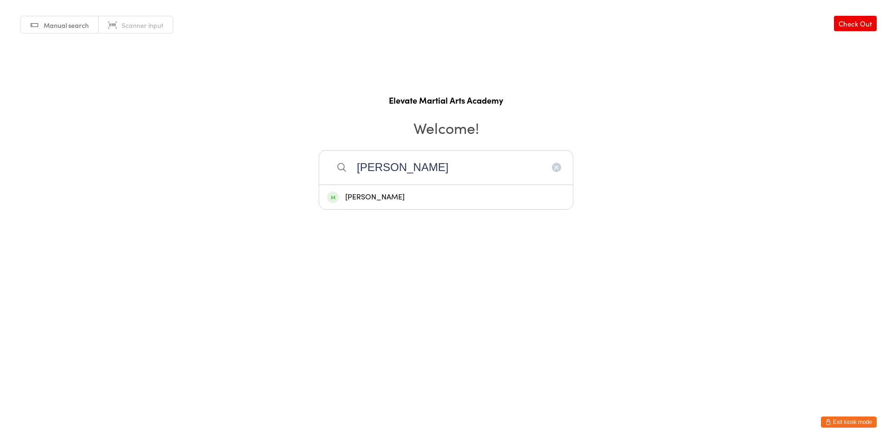
type input "connor"
click at [376, 195] on div "Connor Luck" at bounding box center [446, 197] width 238 height 13
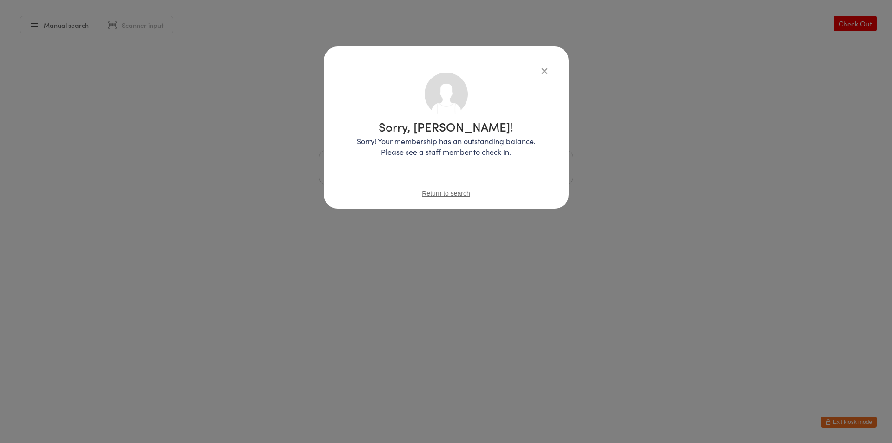
click at [544, 73] on icon "button" at bounding box center [544, 70] width 10 height 10
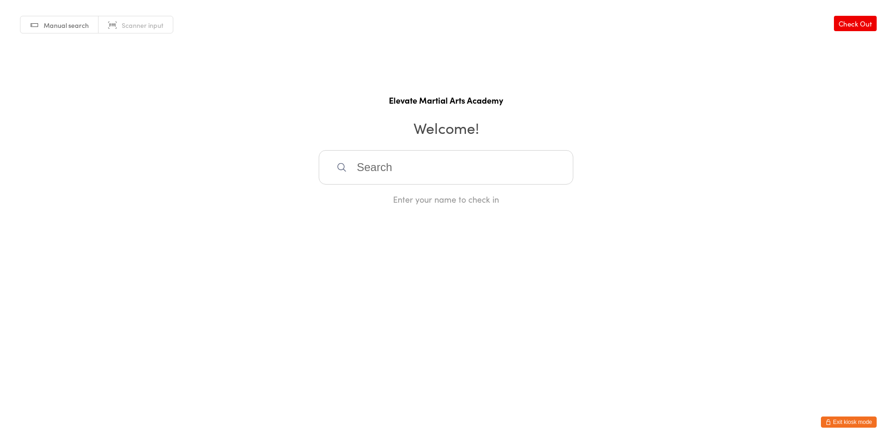
click at [398, 166] on input "search" at bounding box center [446, 167] width 255 height 34
click at [850, 420] on button "Exit kiosk mode" at bounding box center [849, 421] width 56 height 11
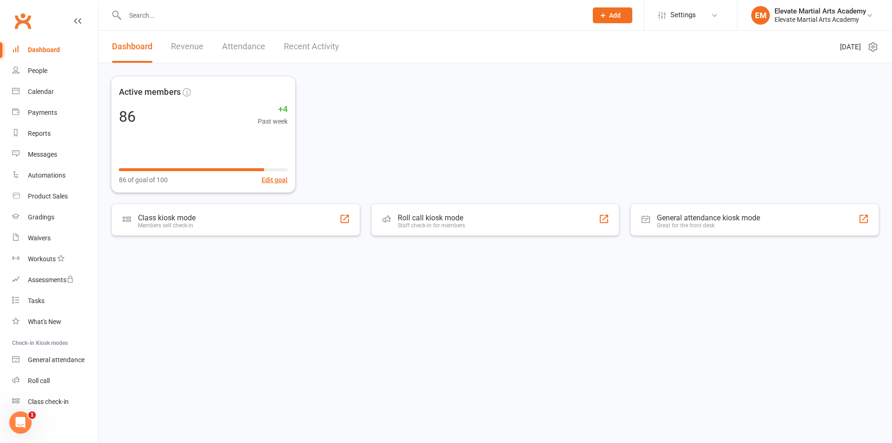
click at [155, 20] on input "text" at bounding box center [351, 15] width 458 height 13
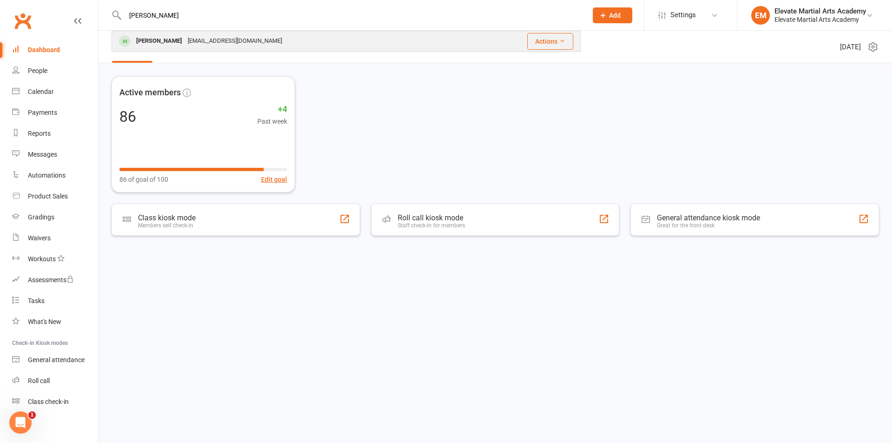
type input "stuart"
click at [181, 32] on div "Stuart Thomson beckthomson87@gmail.com" at bounding box center [291, 41] width 359 height 19
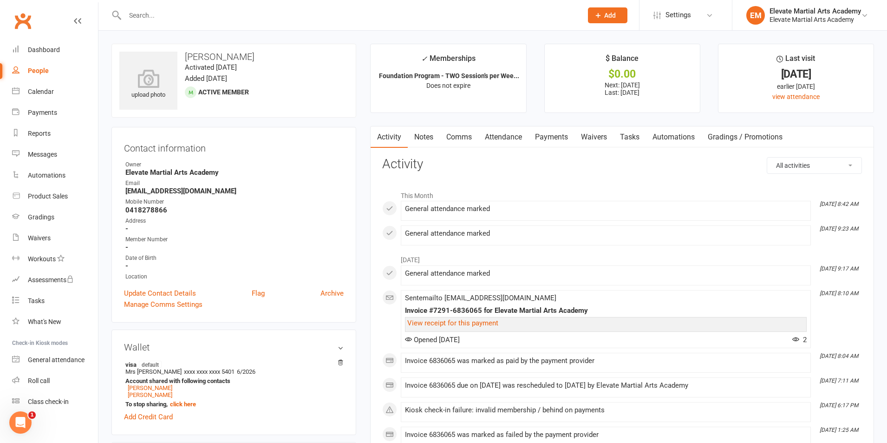
click at [497, 137] on link "Attendance" at bounding box center [503, 136] width 50 height 21
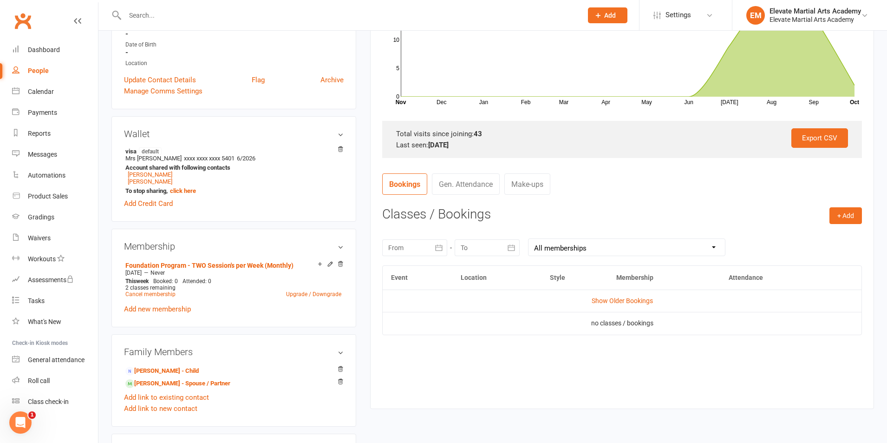
scroll to position [217, 0]
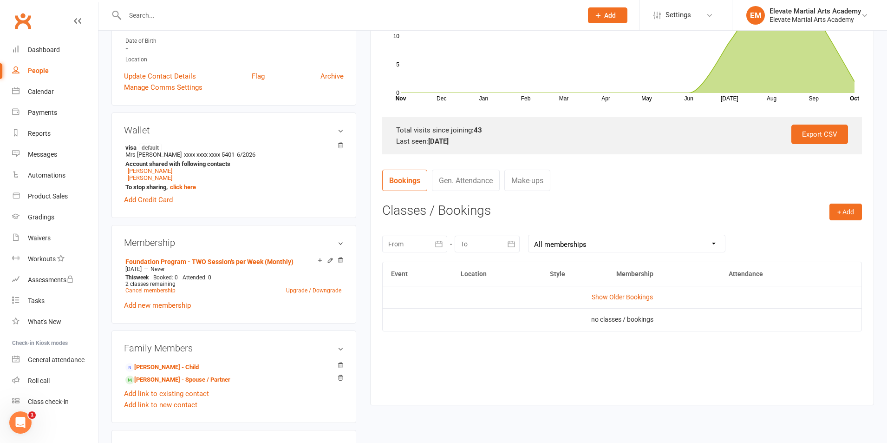
click at [435, 244] on icon "button" at bounding box center [438, 243] width 9 height 9
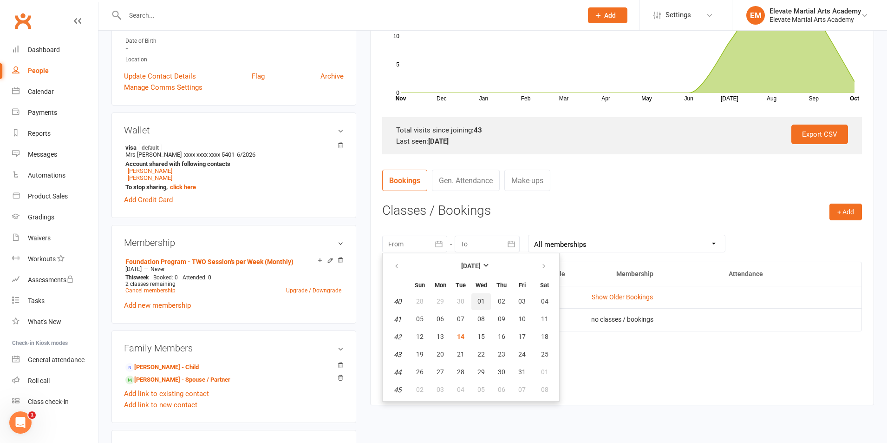
click at [483, 300] on span "01" at bounding box center [481, 300] width 7 height 7
type input "01 Oct 2025"
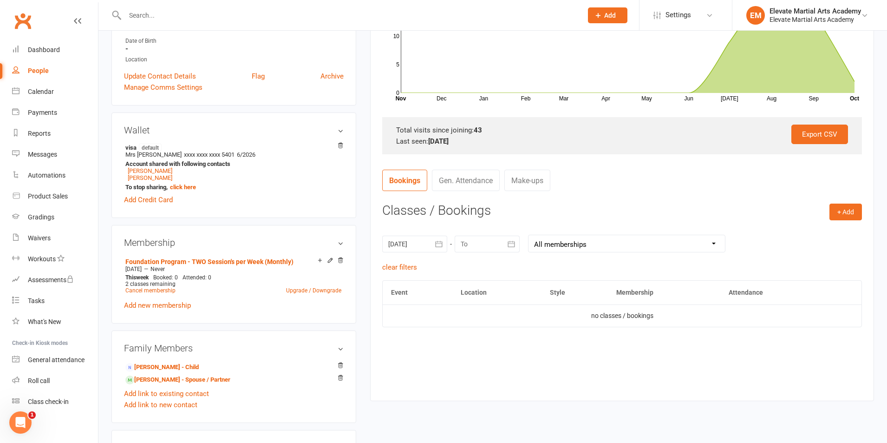
click at [512, 245] on icon "button" at bounding box center [511, 243] width 9 height 9
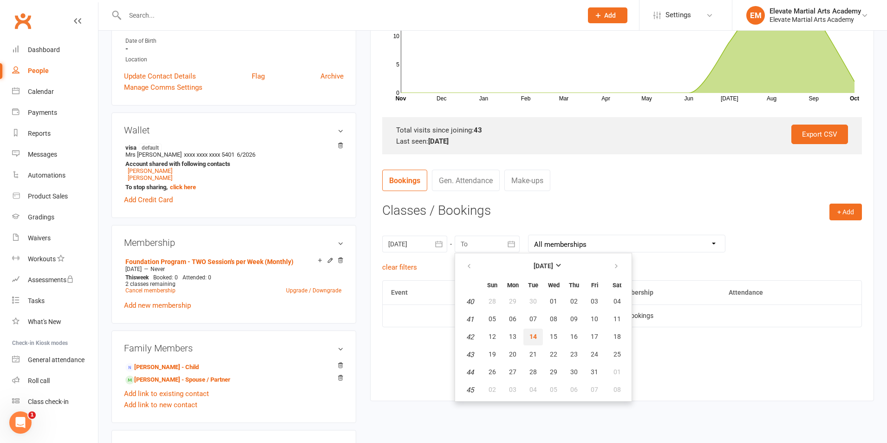
click at [530, 334] on span "14" at bounding box center [533, 336] width 7 height 7
type input "[DATE]"
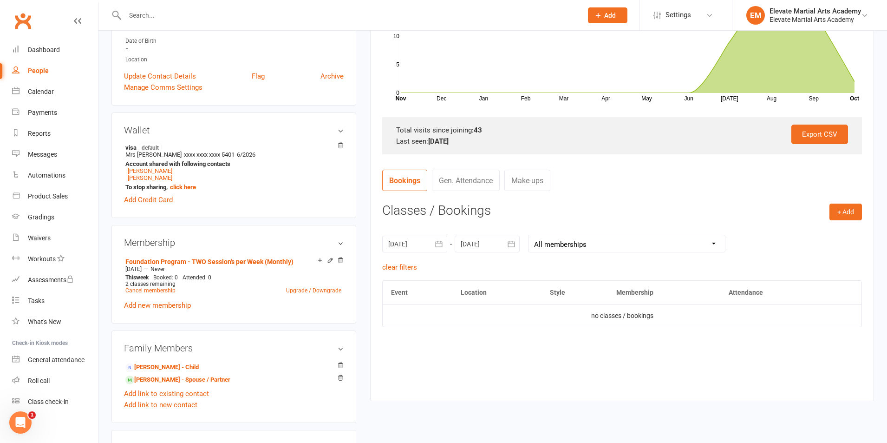
click at [459, 182] on link "Gen. Attendance" at bounding box center [466, 180] width 68 height 21
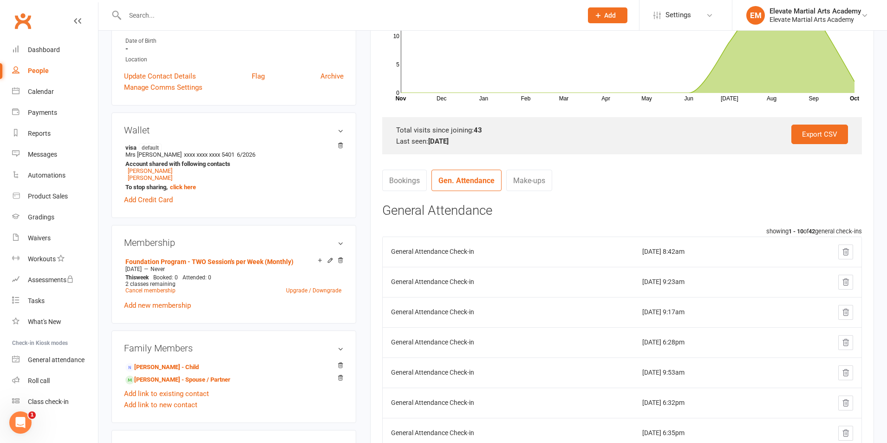
scroll to position [0, 0]
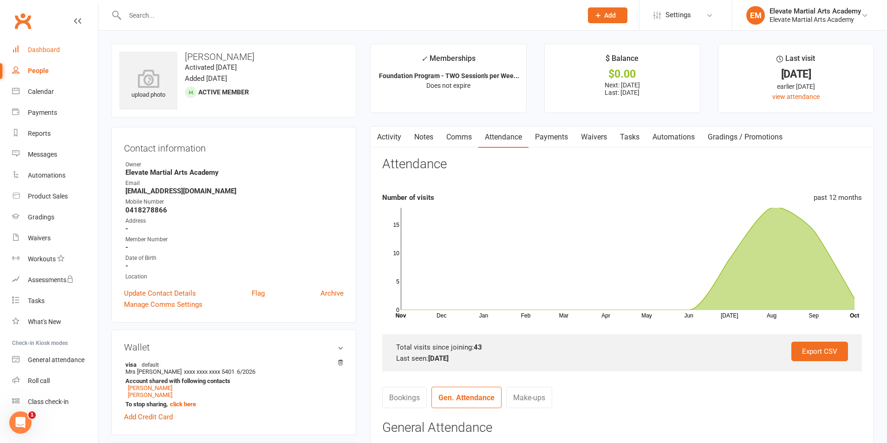
click at [28, 44] on link "Dashboard" at bounding box center [55, 49] width 86 height 21
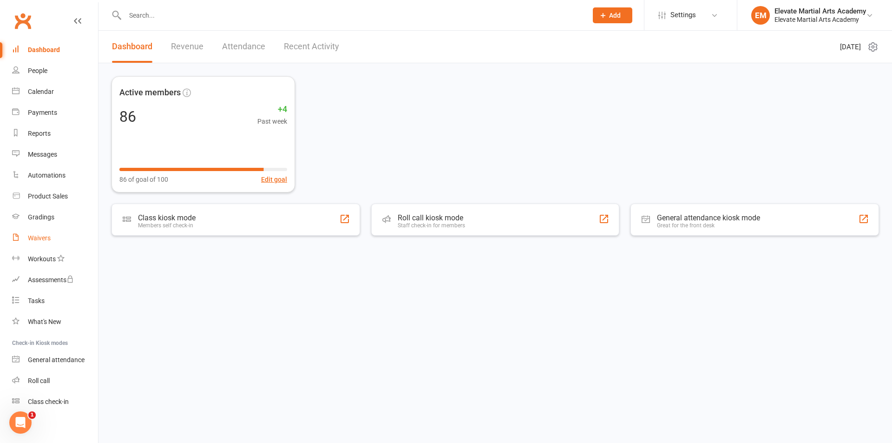
click at [42, 237] on div "Waivers" at bounding box center [39, 237] width 23 height 7
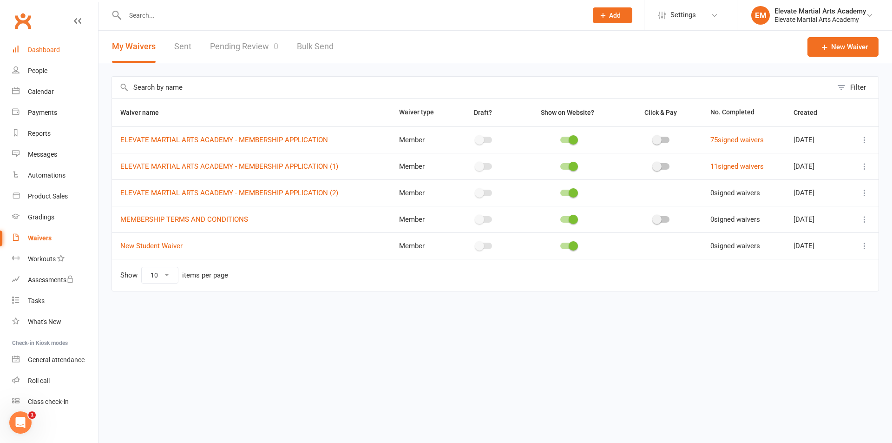
click at [47, 46] on div "Dashboard" at bounding box center [44, 49] width 32 height 7
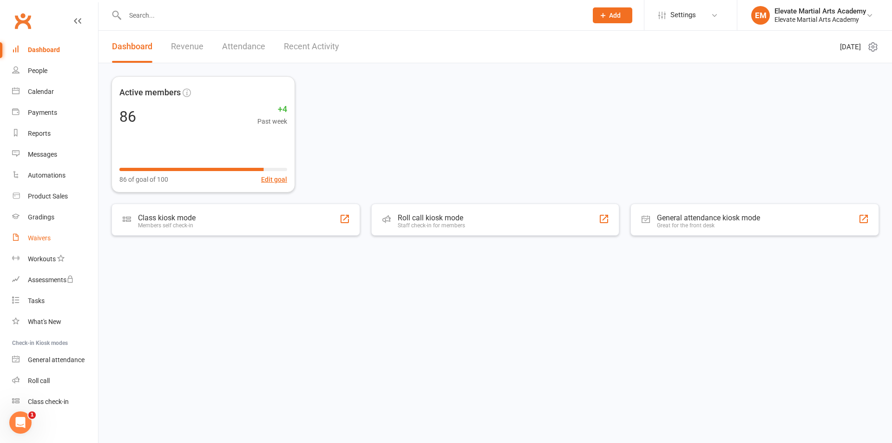
click at [46, 237] on div "Waivers" at bounding box center [39, 237] width 23 height 7
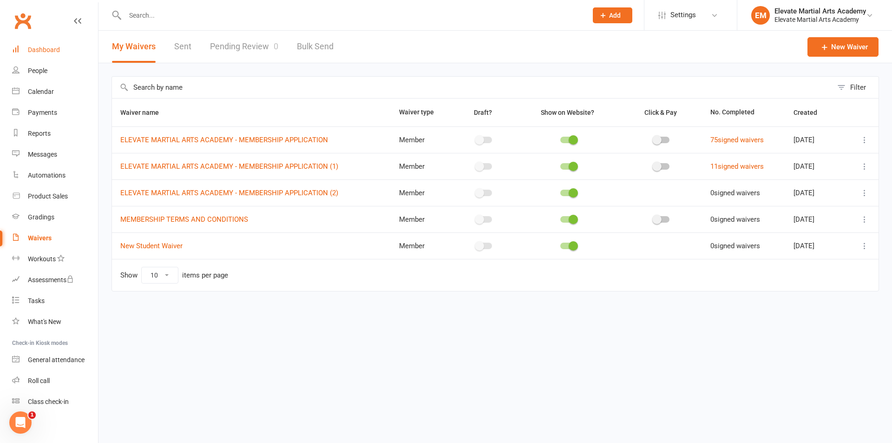
click at [46, 48] on div "Dashboard" at bounding box center [44, 49] width 32 height 7
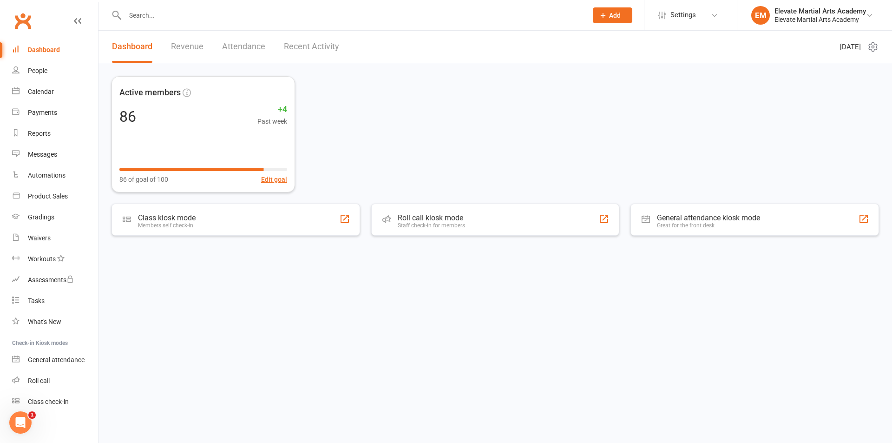
click at [321, 47] on link "Recent Activity" at bounding box center [311, 47] width 55 height 32
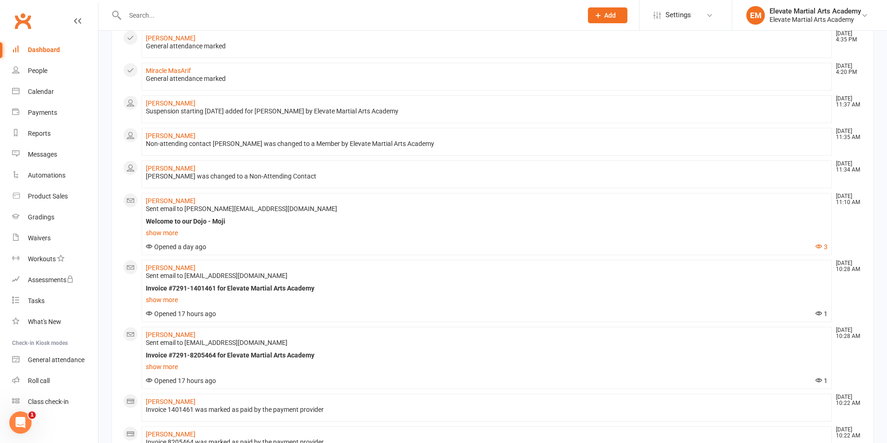
scroll to position [507, 0]
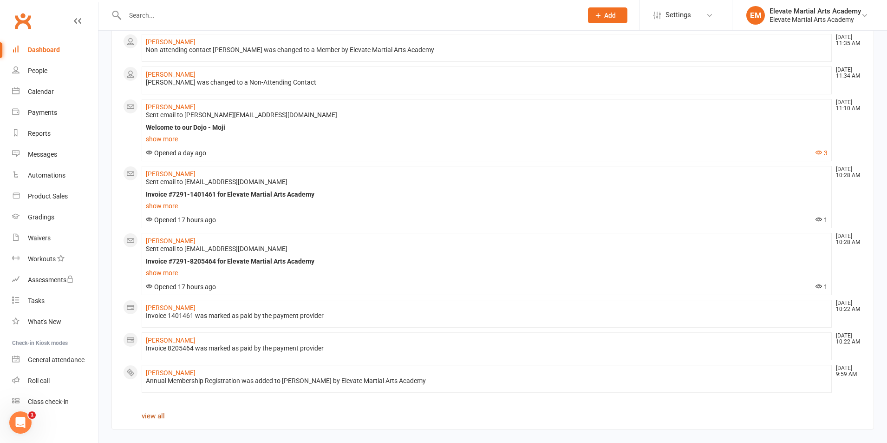
click at [160, 414] on link "view all" at bounding box center [153, 416] width 23 height 8
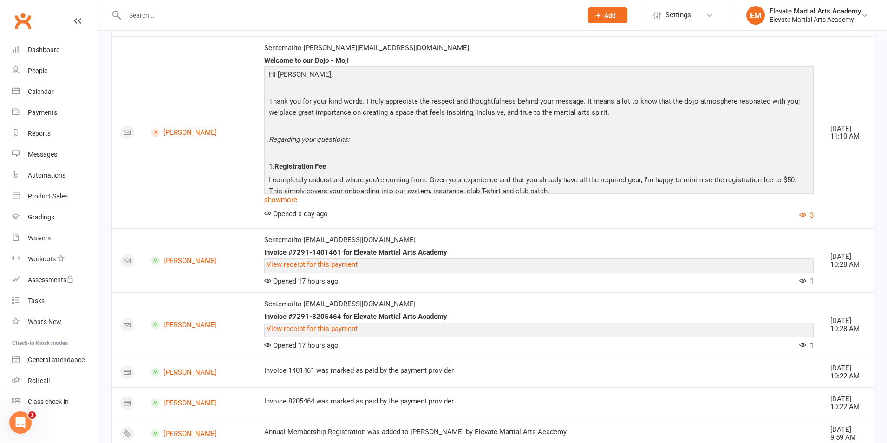
scroll to position [542, 0]
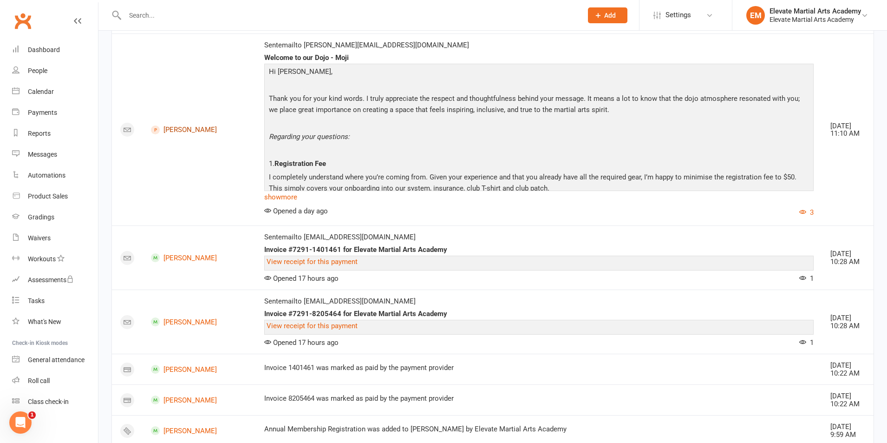
click at [170, 131] on link "Moji Kashani" at bounding box center [199, 129] width 97 height 9
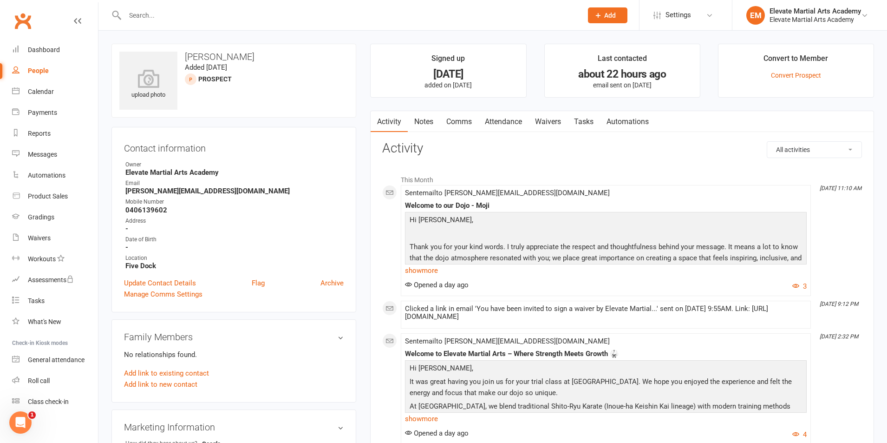
click at [546, 117] on link "Waivers" at bounding box center [548, 121] width 39 height 21
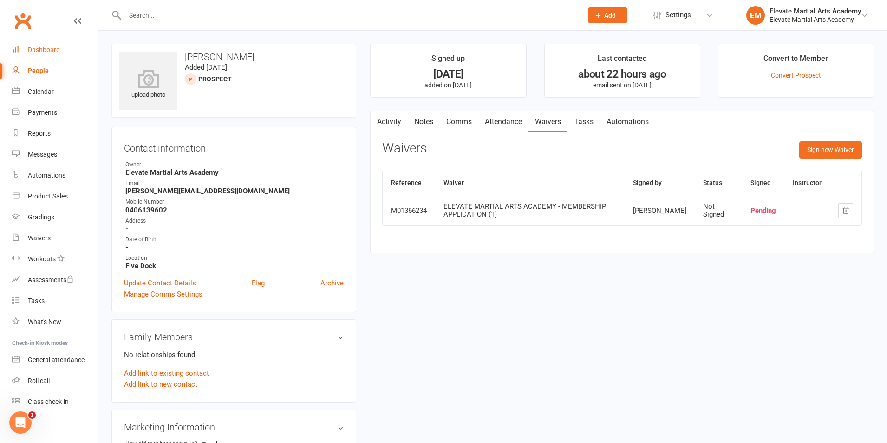
click at [48, 47] on div "Dashboard" at bounding box center [44, 49] width 32 height 7
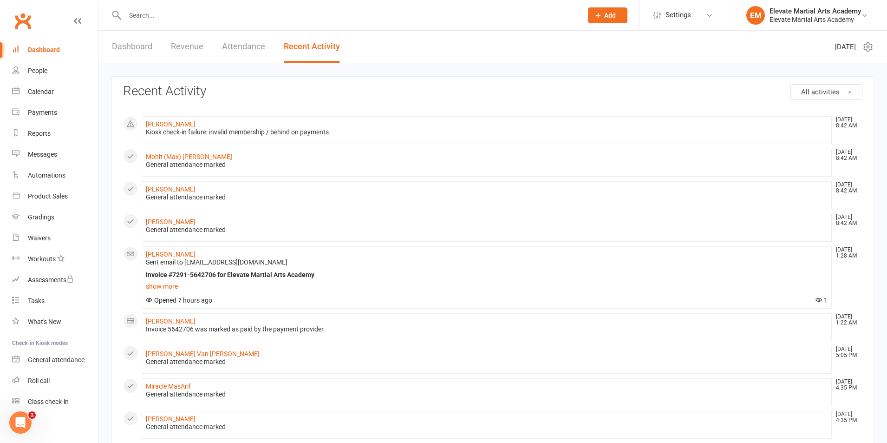
click at [51, 49] on div "Dashboard" at bounding box center [44, 49] width 32 height 7
click at [137, 44] on link "Dashboard" at bounding box center [132, 47] width 40 height 32
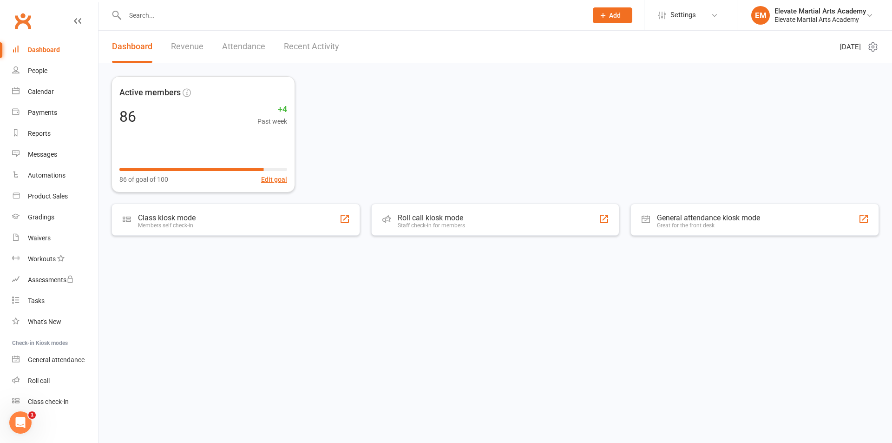
click at [42, 45] on link "Dashboard" at bounding box center [55, 49] width 86 height 21
